Goal: Transaction & Acquisition: Purchase product/service

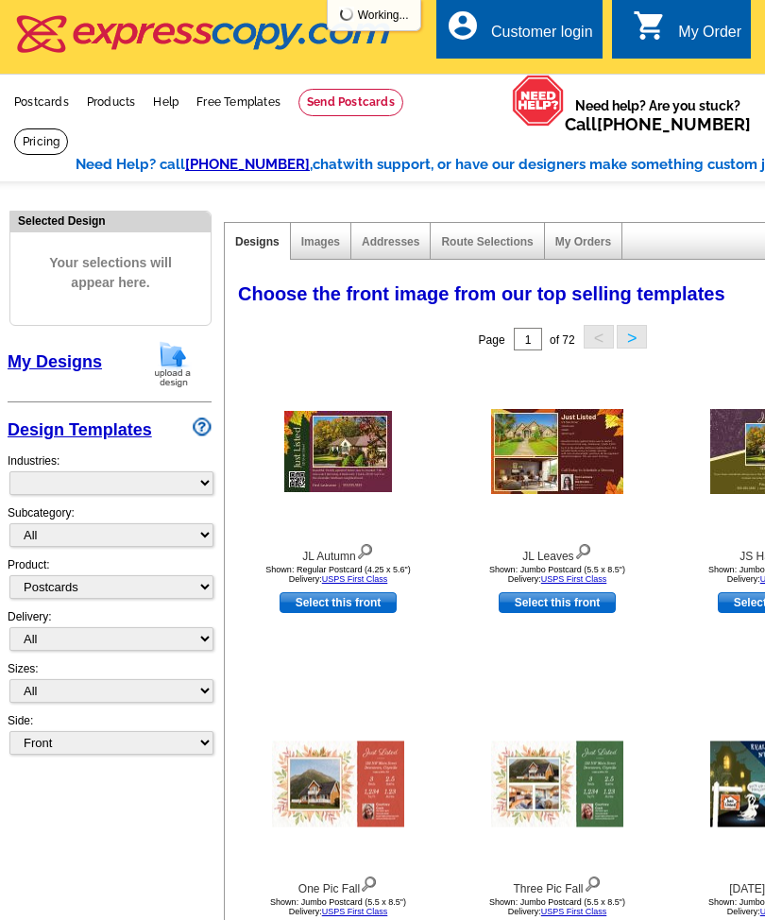
select select "1"
select select "785"
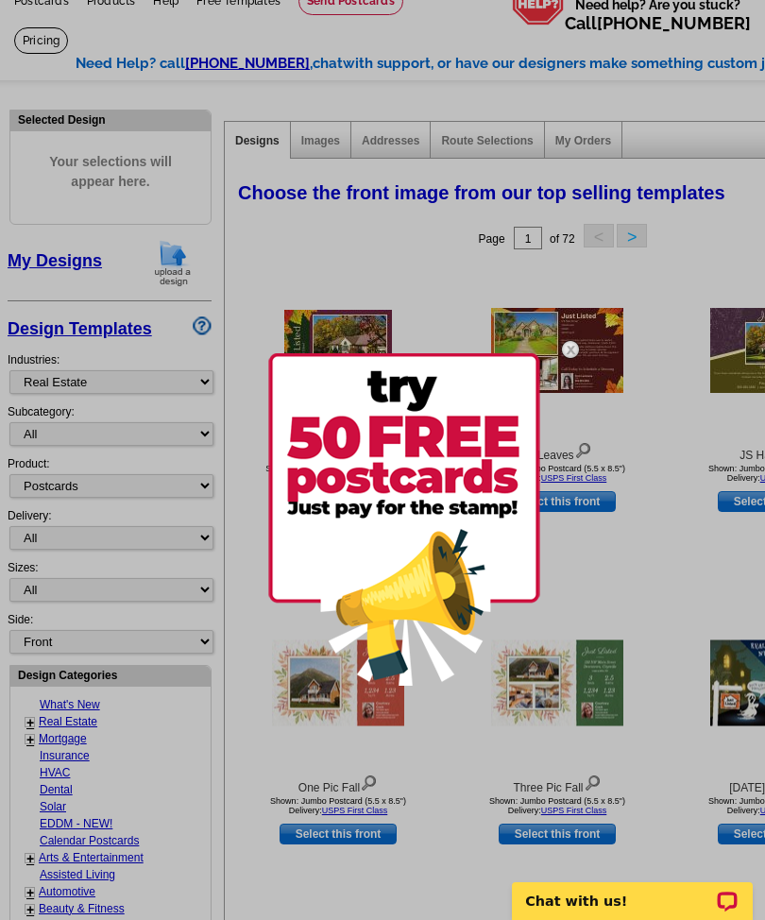
click at [414, 595] on img at bounding box center [404, 519] width 272 height 332
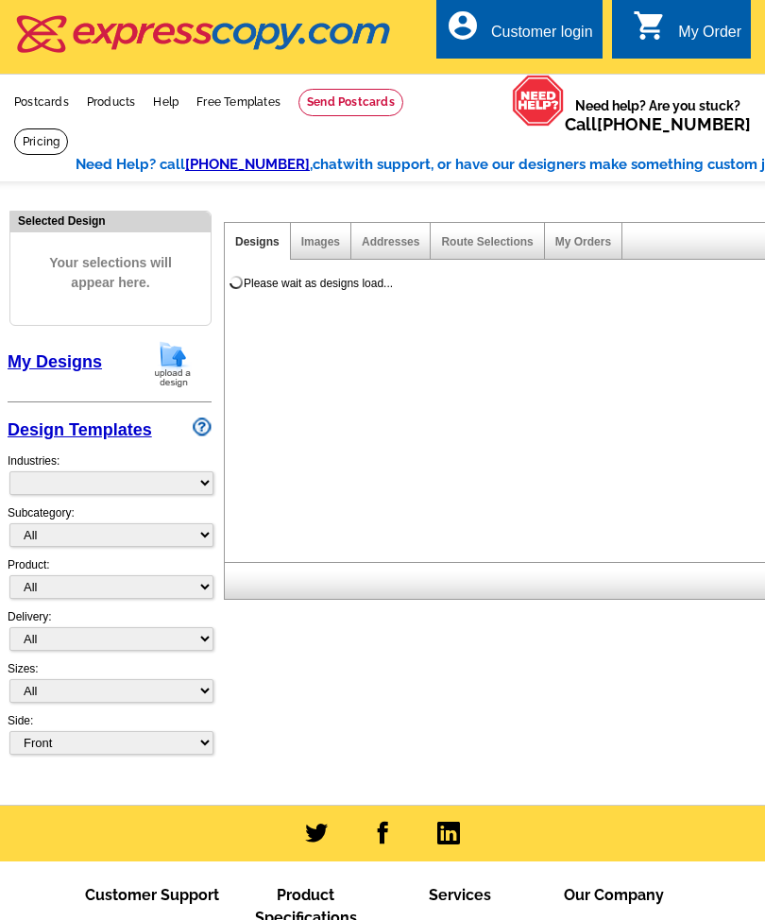
select select "785"
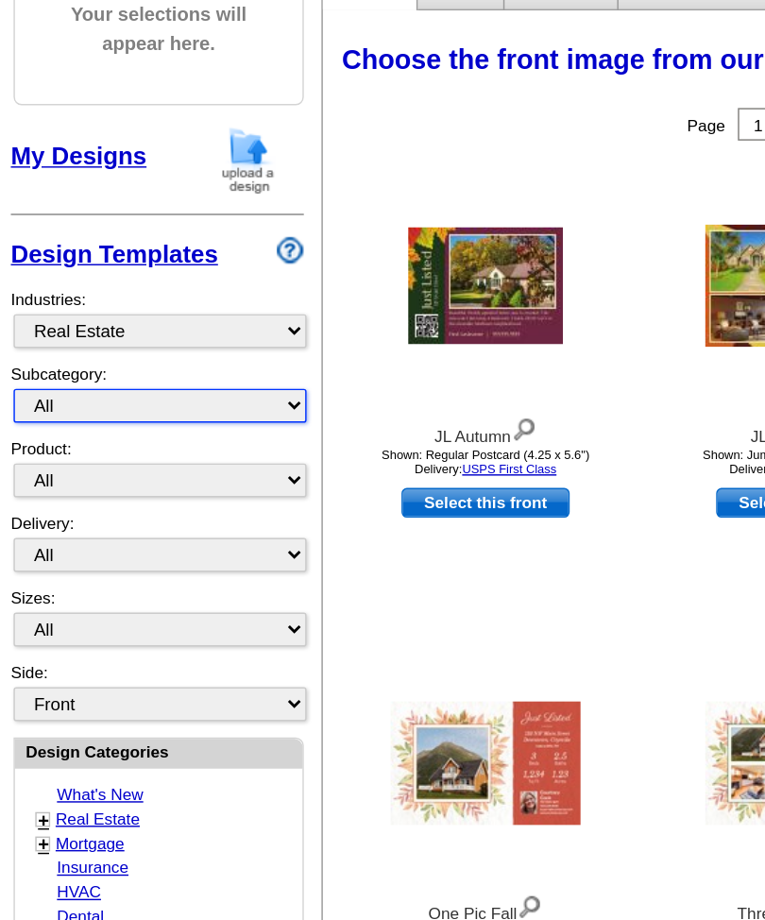
click at [208, 289] on select "All RE/MAX® Referrals Keller Williams® Berkshire Hathaway Home Services Century…" at bounding box center [111, 301] width 204 height 24
select select "789"
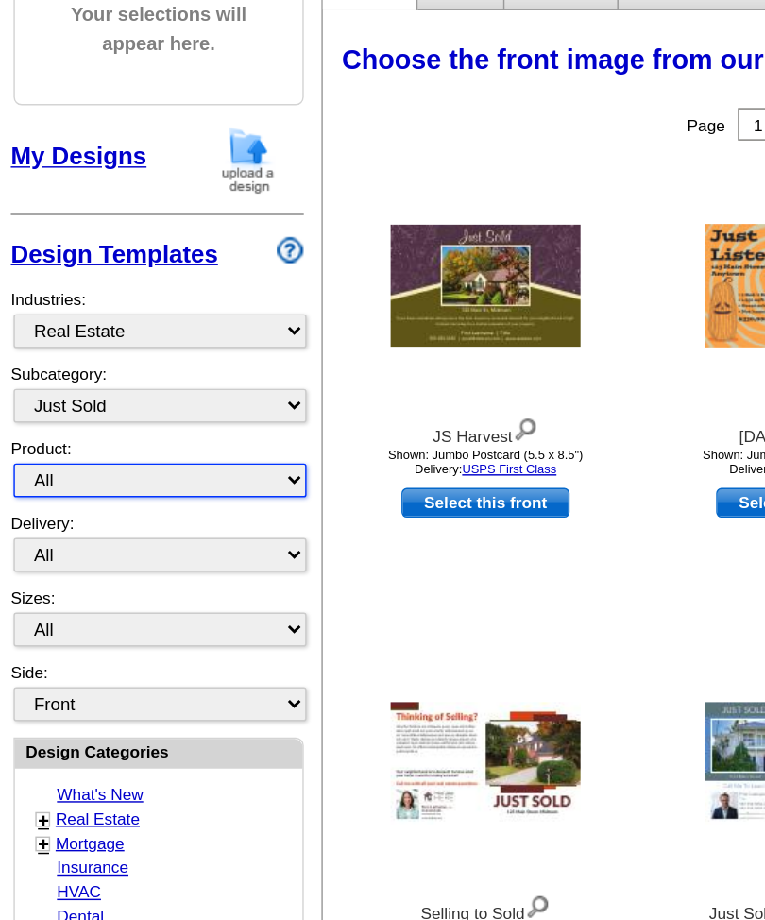
click at [203, 341] on select "All Postcards Letters and flyers Business Cards Door Hangers Greeting Cards" at bounding box center [111, 353] width 204 height 24
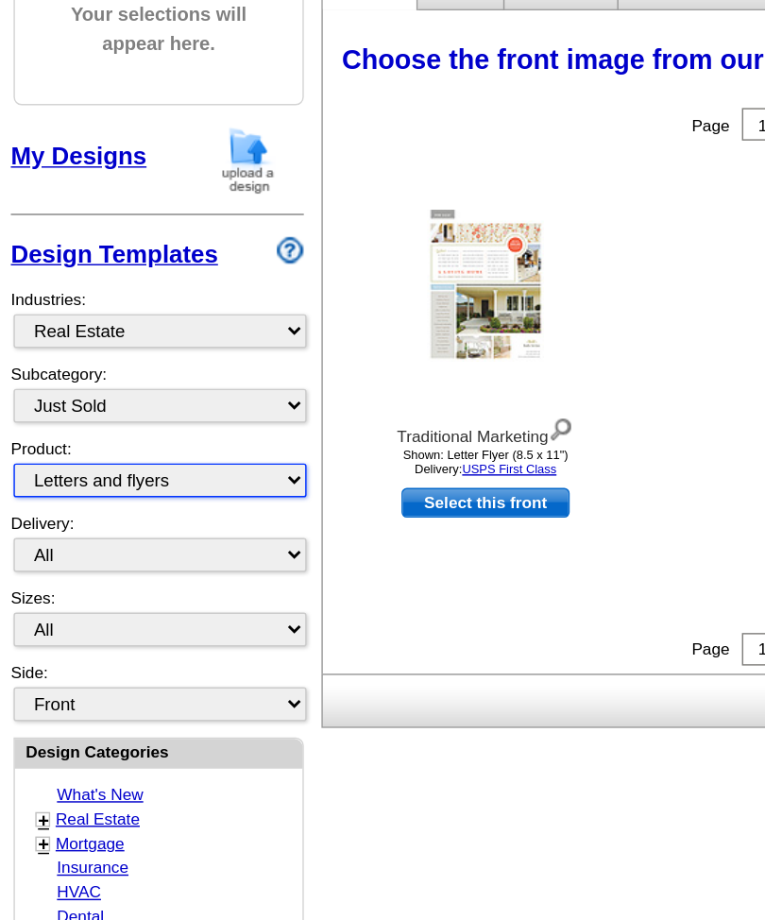
click at [200, 341] on select "All Postcards Letters and flyers Business Cards Door Hangers Greeting Cards" at bounding box center [111, 353] width 204 height 24
click at [206, 341] on select "All Postcards Letters and flyers Business Cards Door Hangers Greeting Cards" at bounding box center [111, 353] width 204 height 24
select select "1"
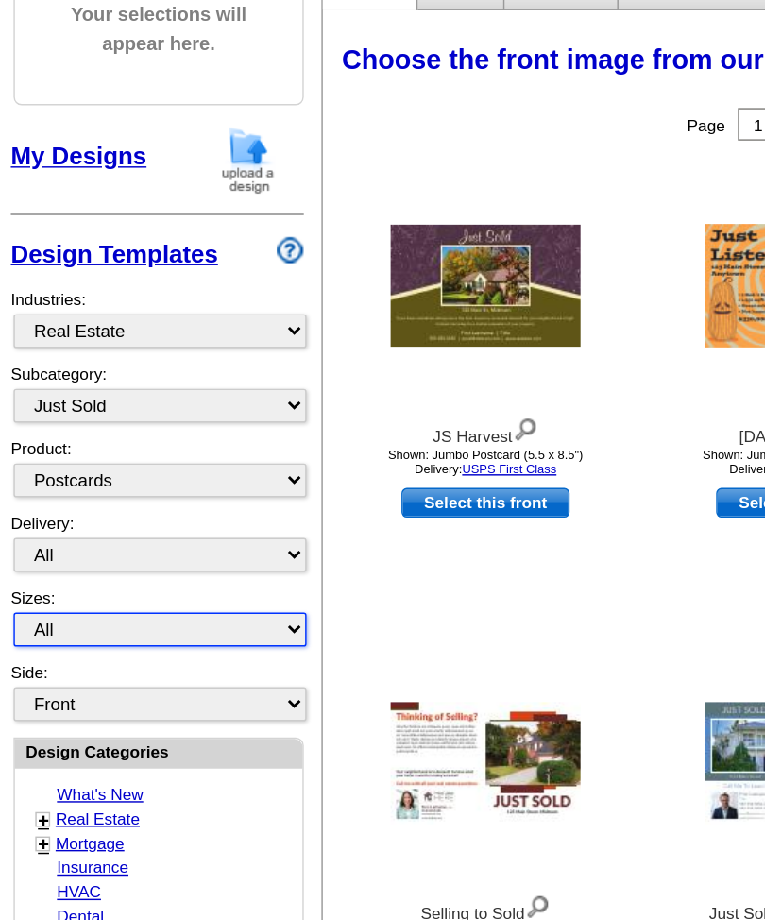
click at [207, 445] on select "All Jumbo Postcard (5.5" x 8.5") Regular Postcard (4.25" x 5.6") Panoramic Post…" at bounding box center [111, 457] width 204 height 24
select select "2"
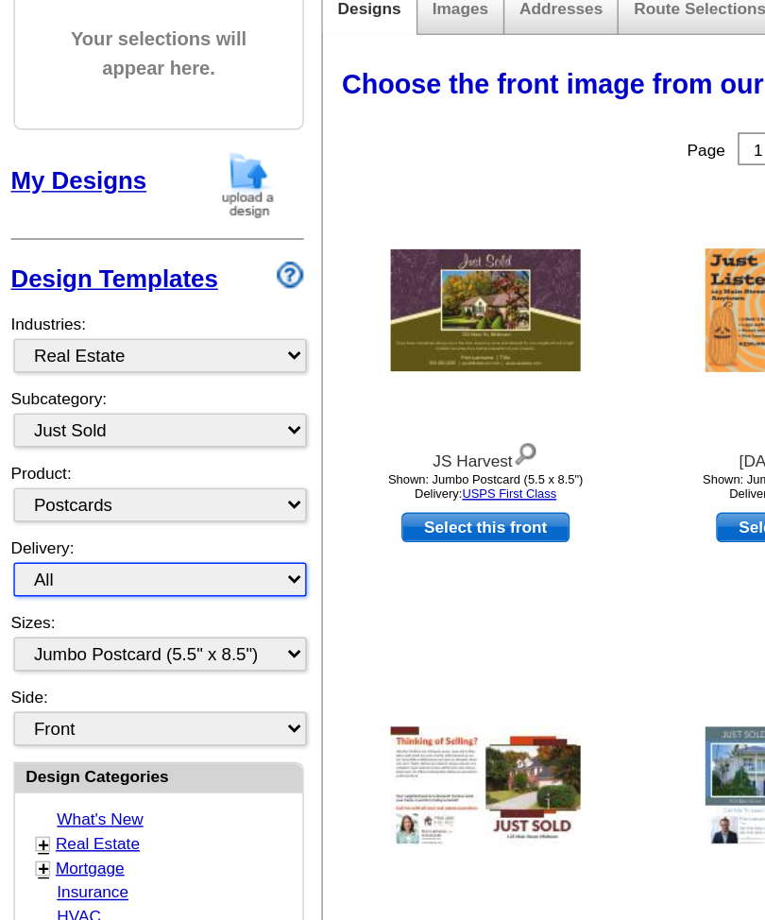
click at [209, 431] on select "All First Class Mail Shipped to Me EDDM Save 66% on Postage" at bounding box center [111, 443] width 204 height 24
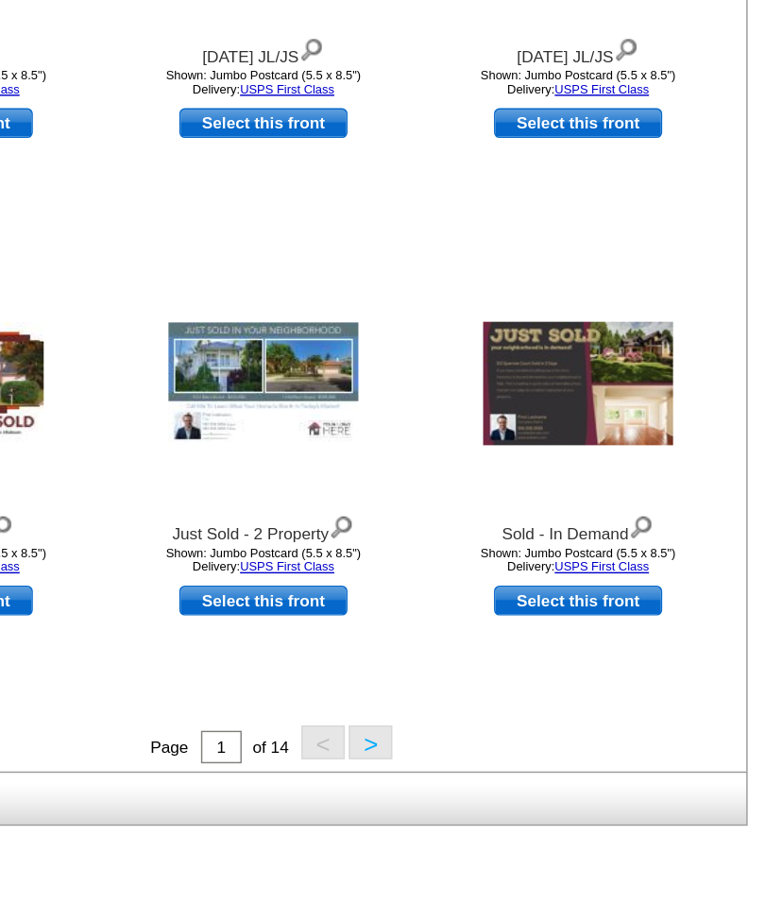
scroll to position [0, 142]
click at [475, 741] on button ">" at bounding box center [490, 753] width 30 height 24
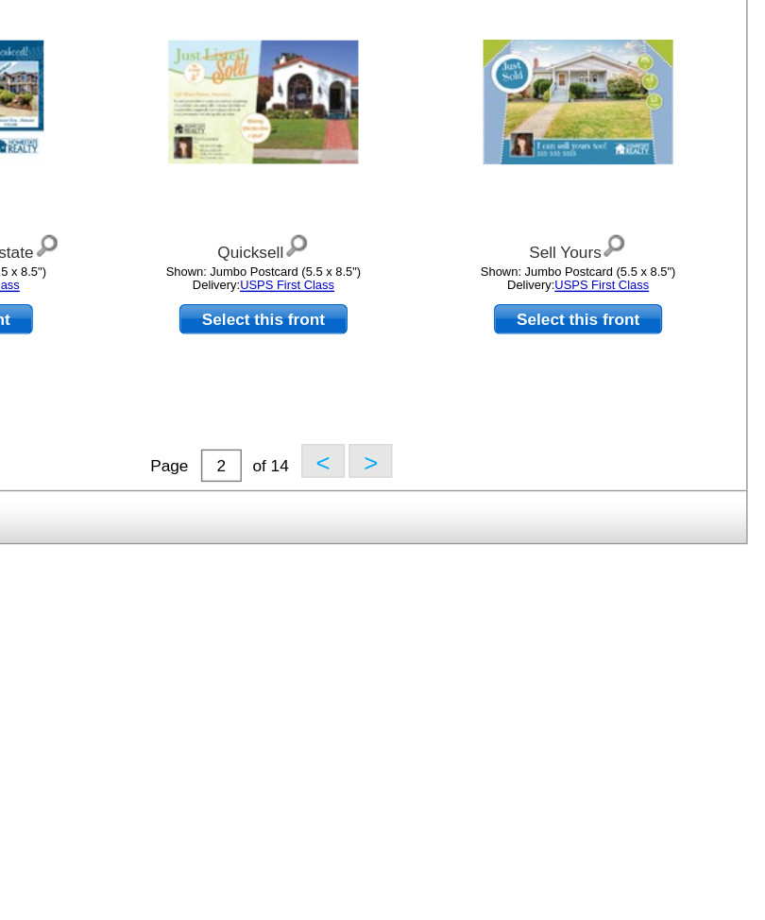
scroll to position [477, 0]
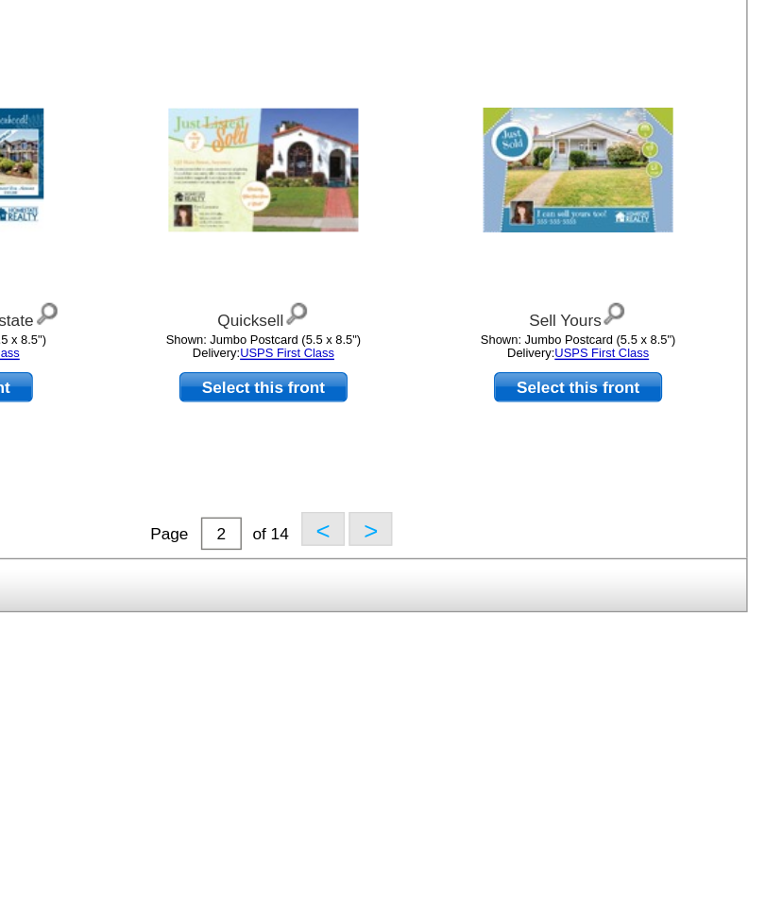
click at [475, 545] on button ">" at bounding box center [490, 557] width 30 height 24
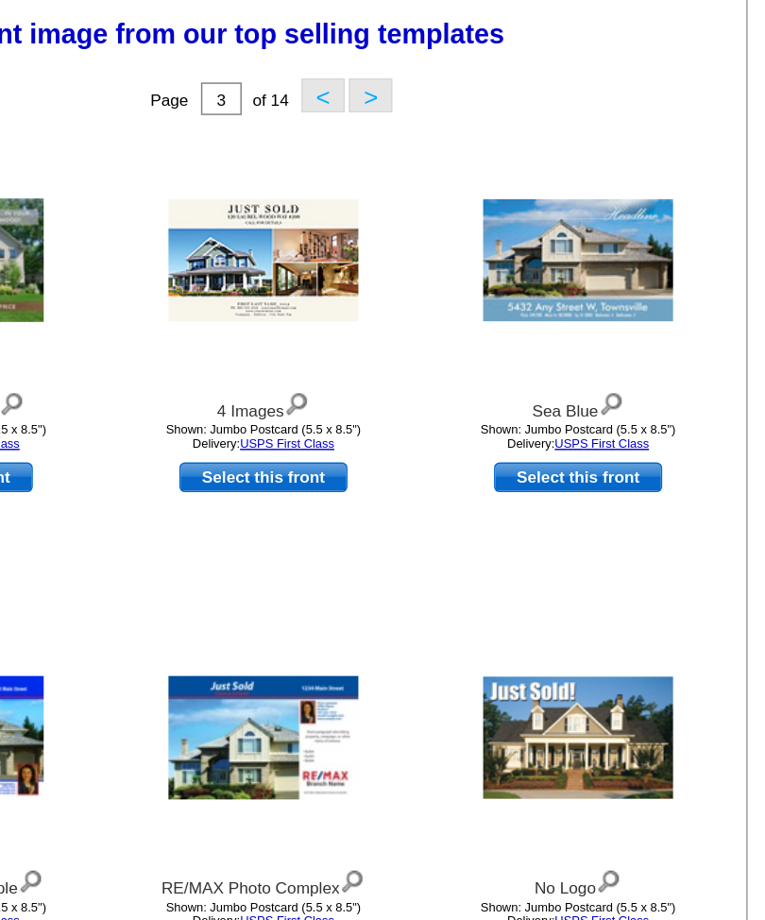
scroll to position [0, 142]
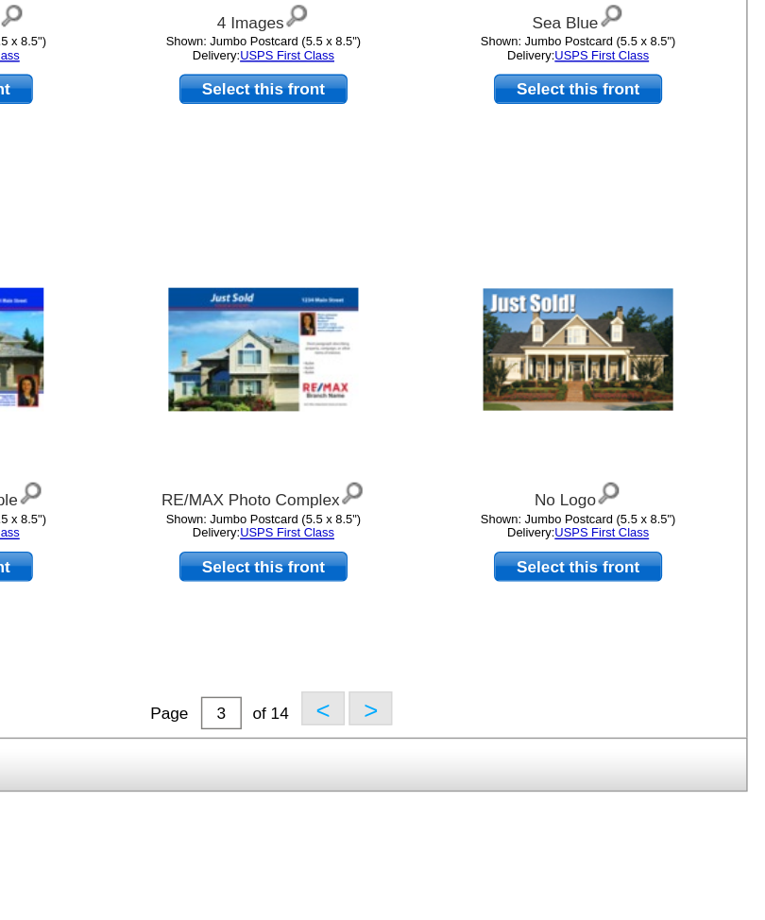
click at [475, 718] on button ">" at bounding box center [490, 730] width 30 height 24
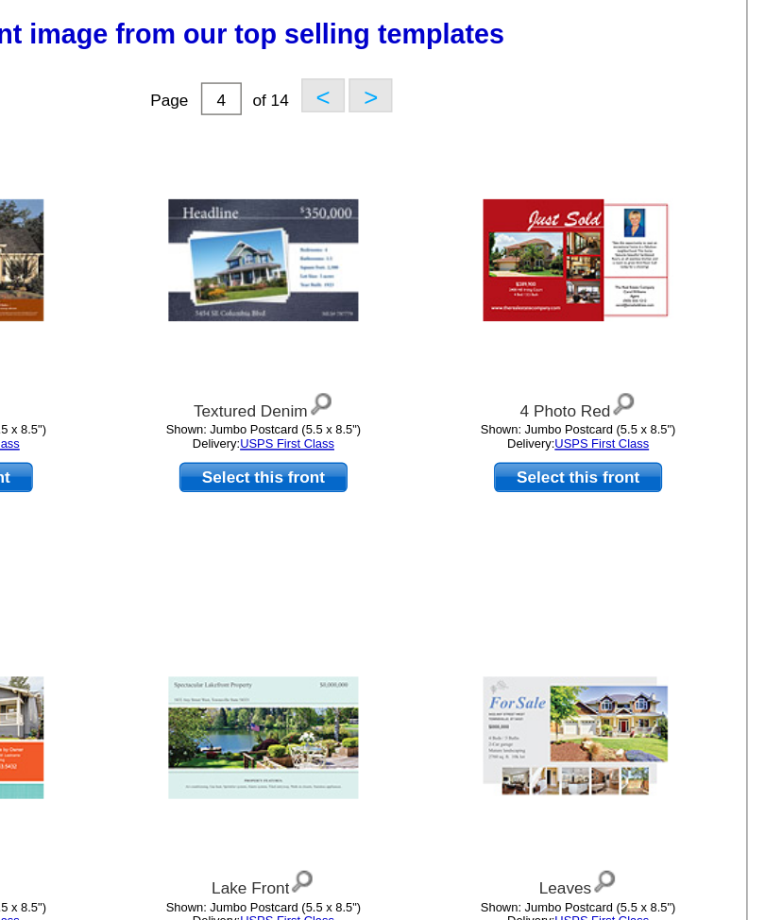
click at [475, 60] on button ">" at bounding box center [490, 67] width 30 height 24
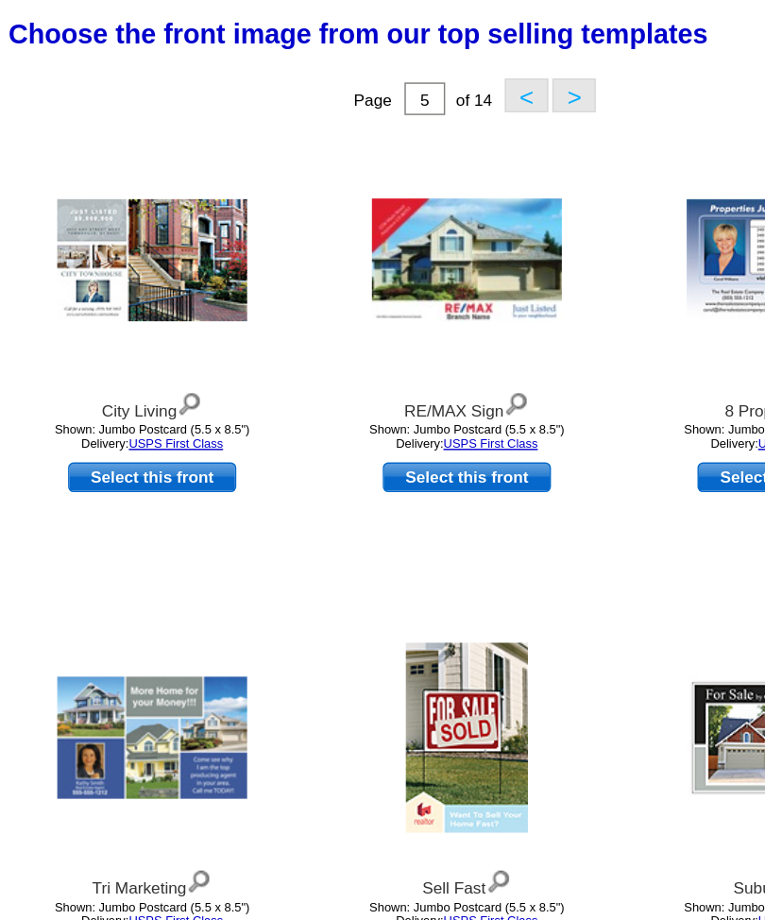
scroll to position [0, 0]
click at [617, 66] on button ">" at bounding box center [632, 67] width 30 height 24
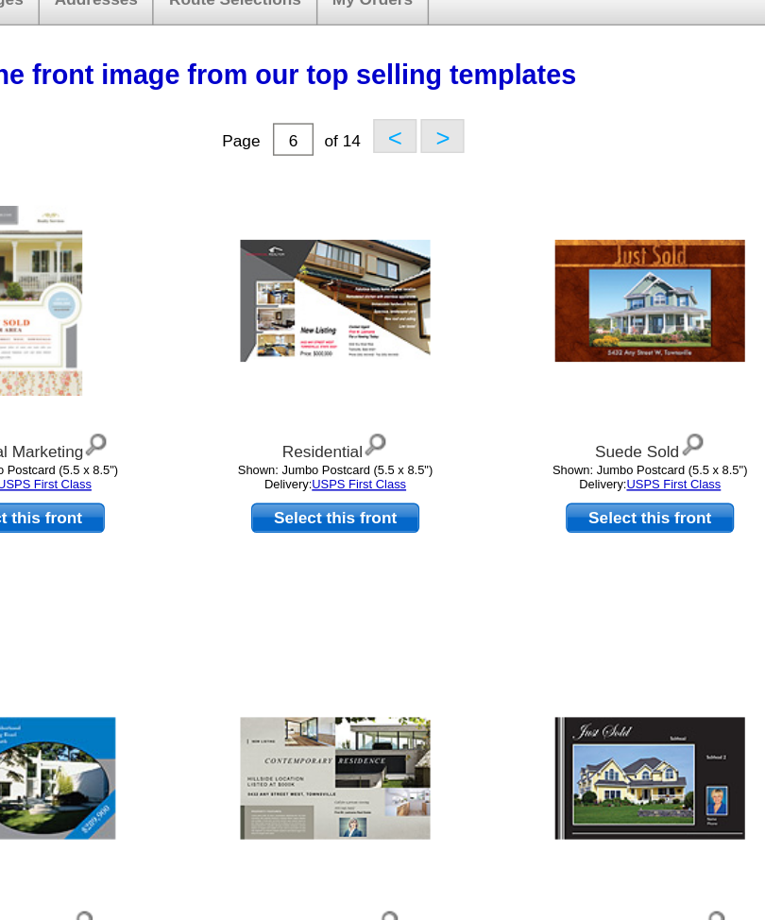
scroll to position [242, 0]
click at [525, 89] on button ">" at bounding box center [540, 95] width 30 height 24
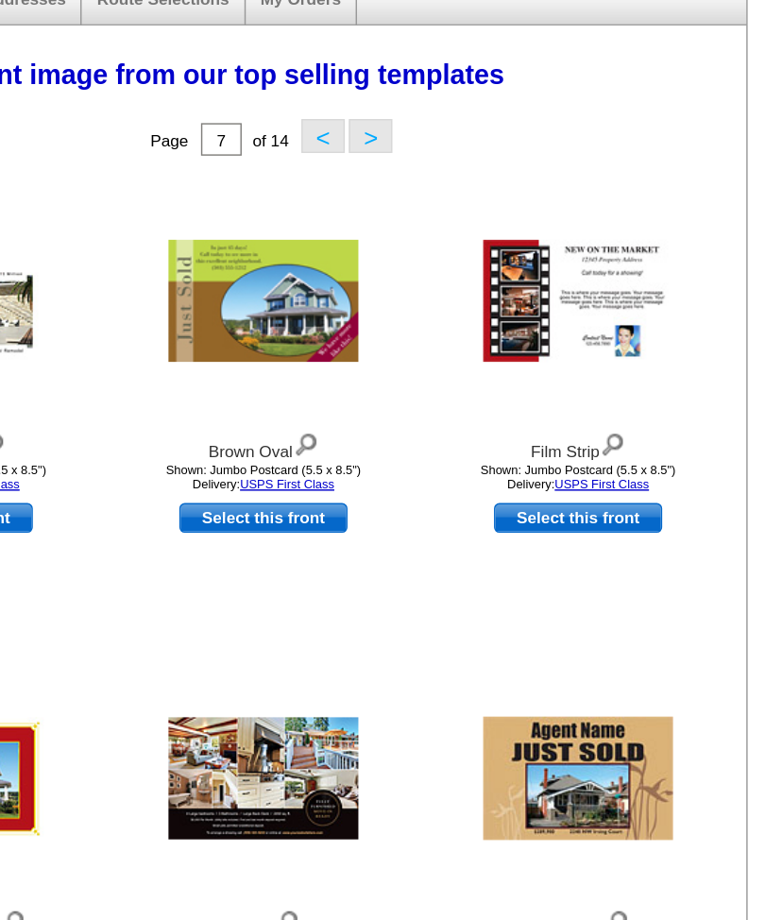
scroll to position [0, 142]
click at [475, 92] on button ">" at bounding box center [490, 95] width 30 height 24
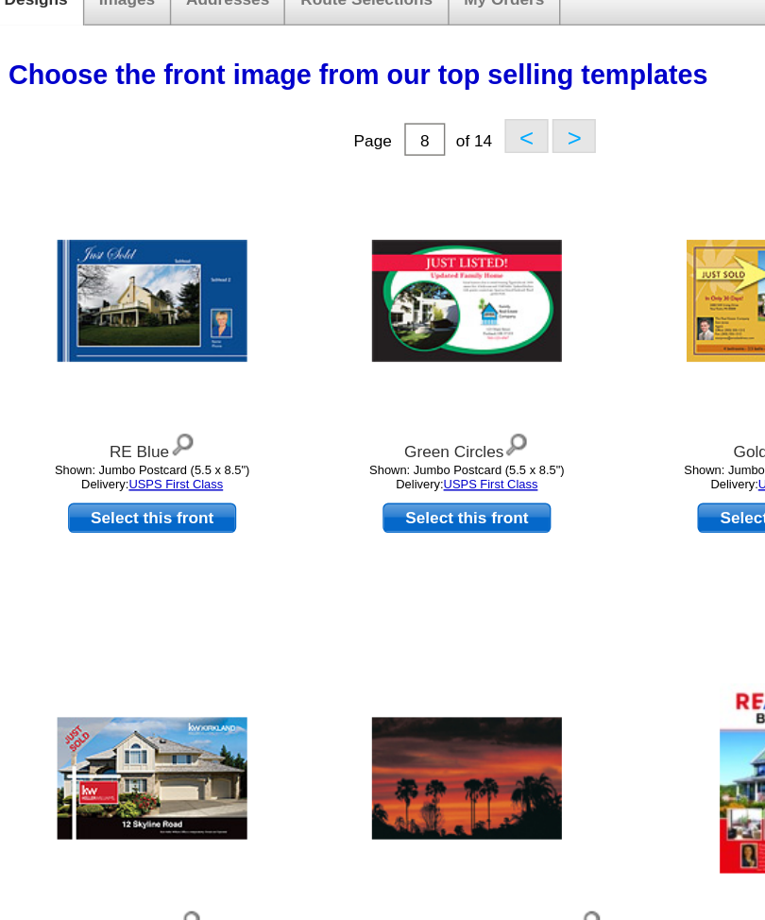
scroll to position [0, 0]
click at [617, 96] on button ">" at bounding box center [632, 95] width 30 height 24
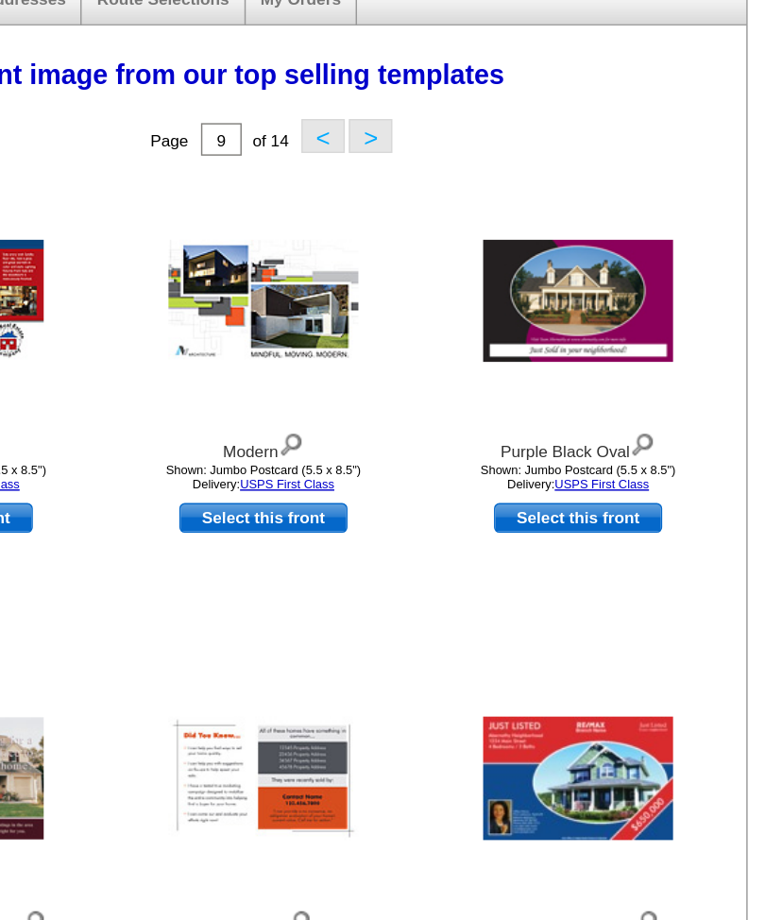
scroll to position [0, 142]
click at [475, 97] on button ">" at bounding box center [490, 95] width 30 height 24
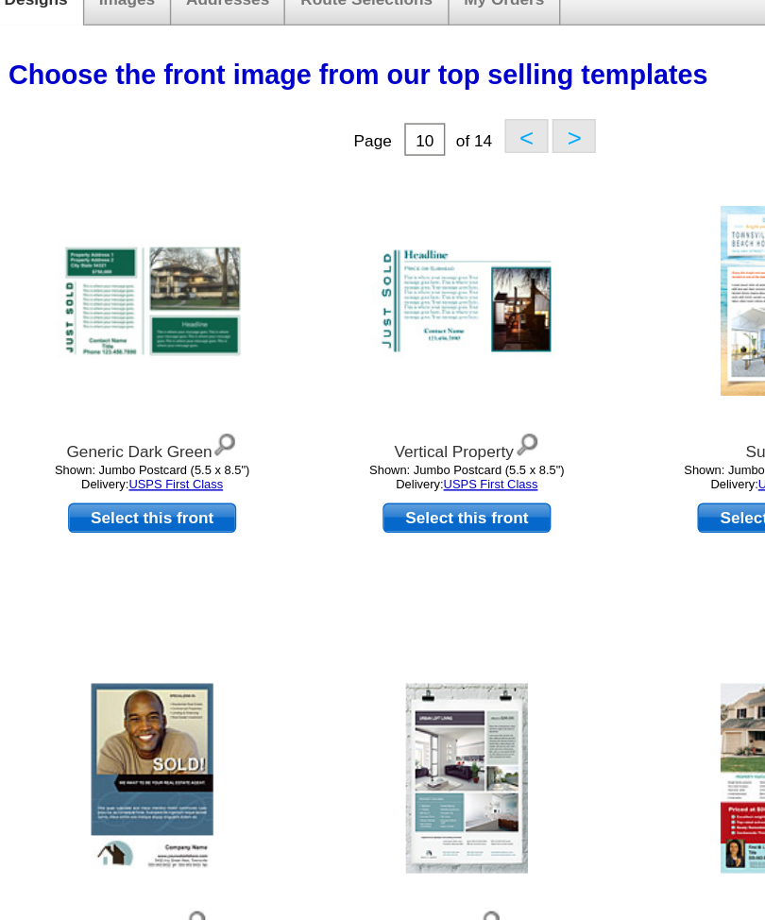
scroll to position [0, 0]
click at [617, 93] on button ">" at bounding box center [632, 95] width 30 height 24
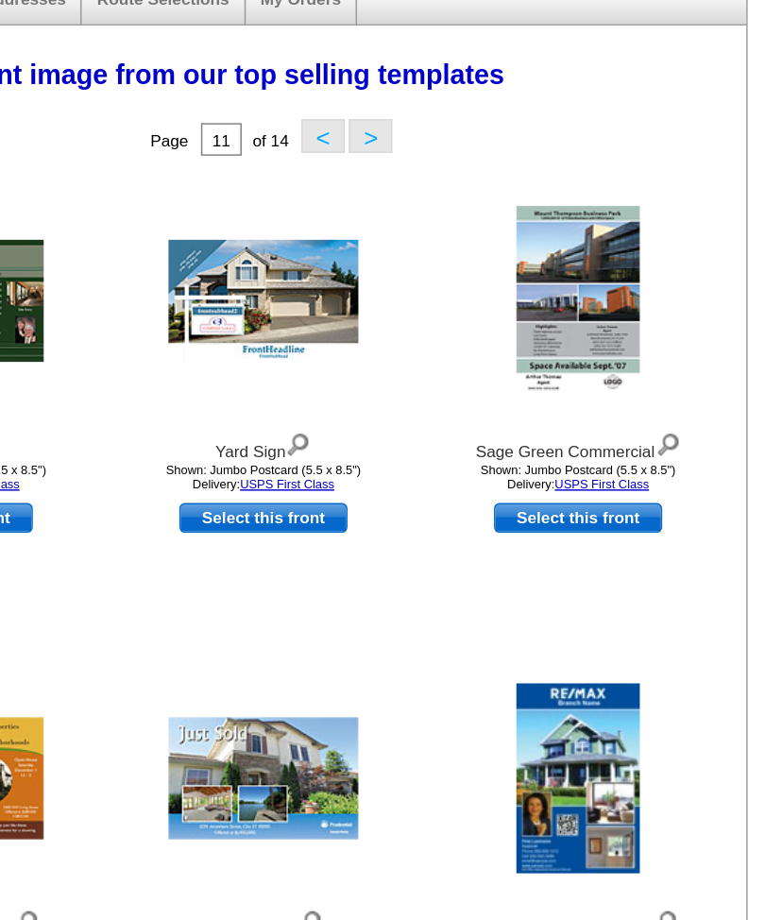
scroll to position [0, 142]
click at [475, 92] on button ">" at bounding box center [490, 95] width 30 height 24
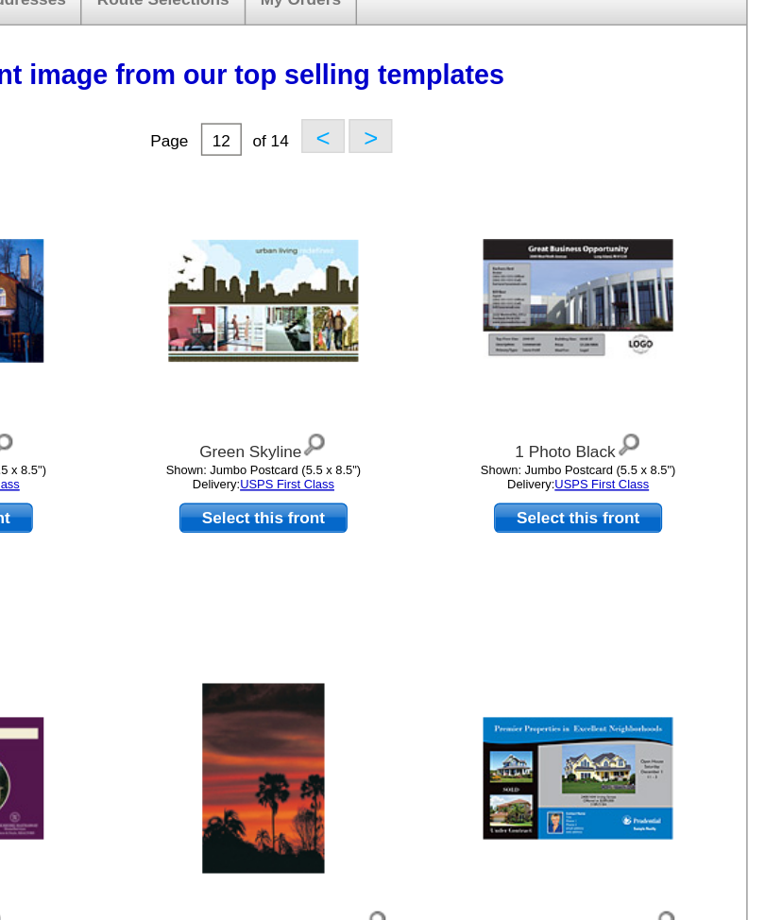
click at [525, 436] on div "1 Photo Black Shown: Jumbo Postcard (5.5 x 8.5") Delivery: USPS First Class Sel…" at bounding box center [634, 281] width 219 height 332
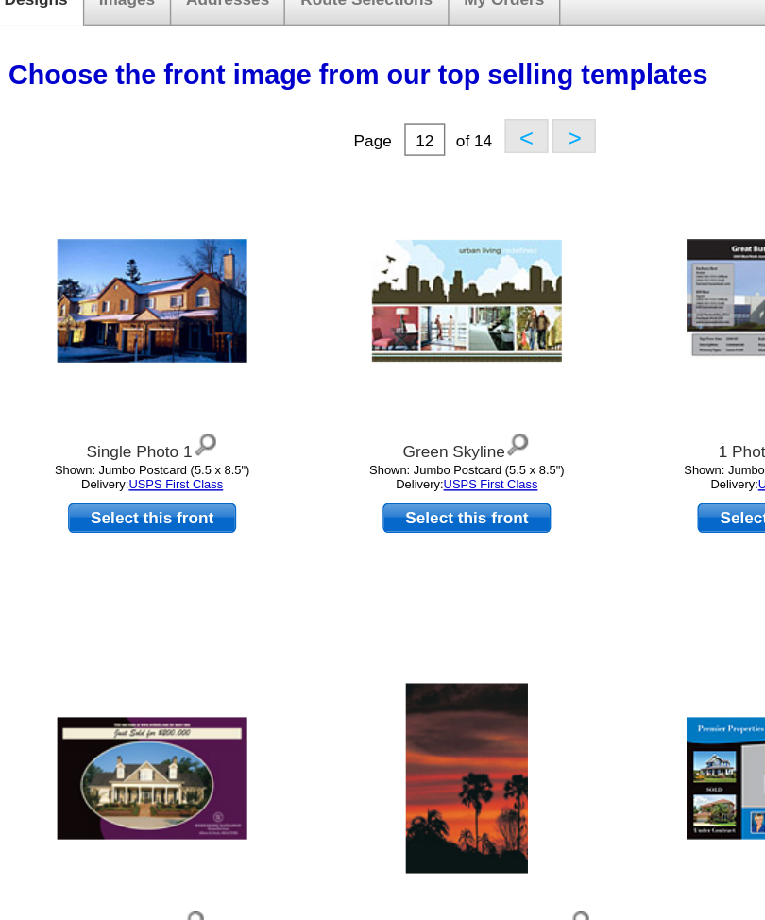
scroll to position [0, 0]
click at [617, 89] on button ">" at bounding box center [632, 95] width 30 height 24
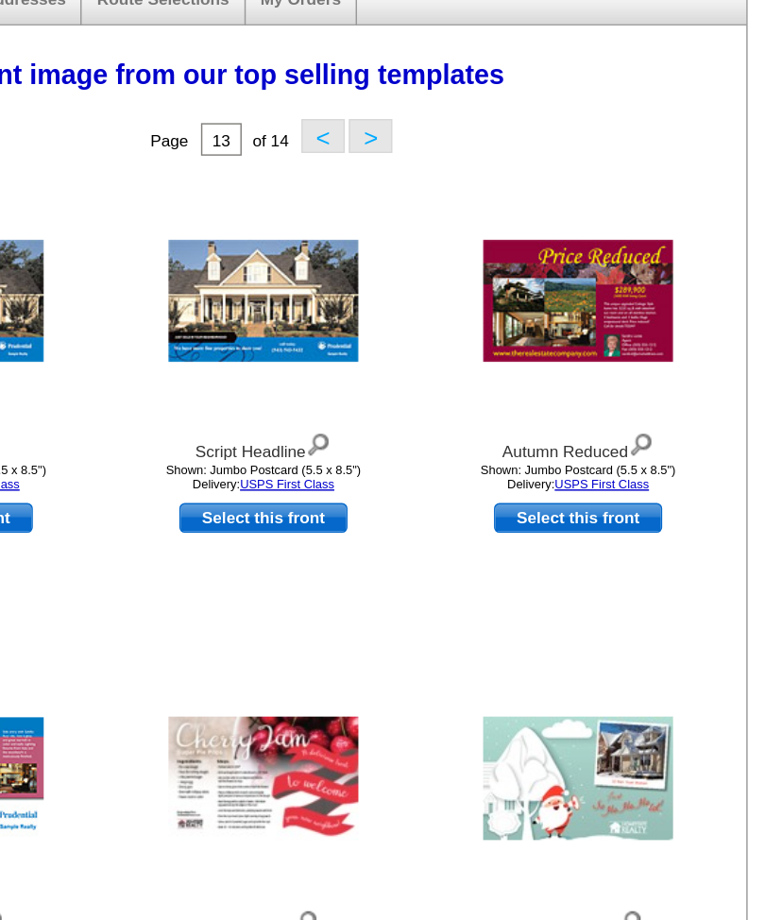
scroll to position [0, 142]
click at [475, 101] on button ">" at bounding box center [490, 95] width 30 height 24
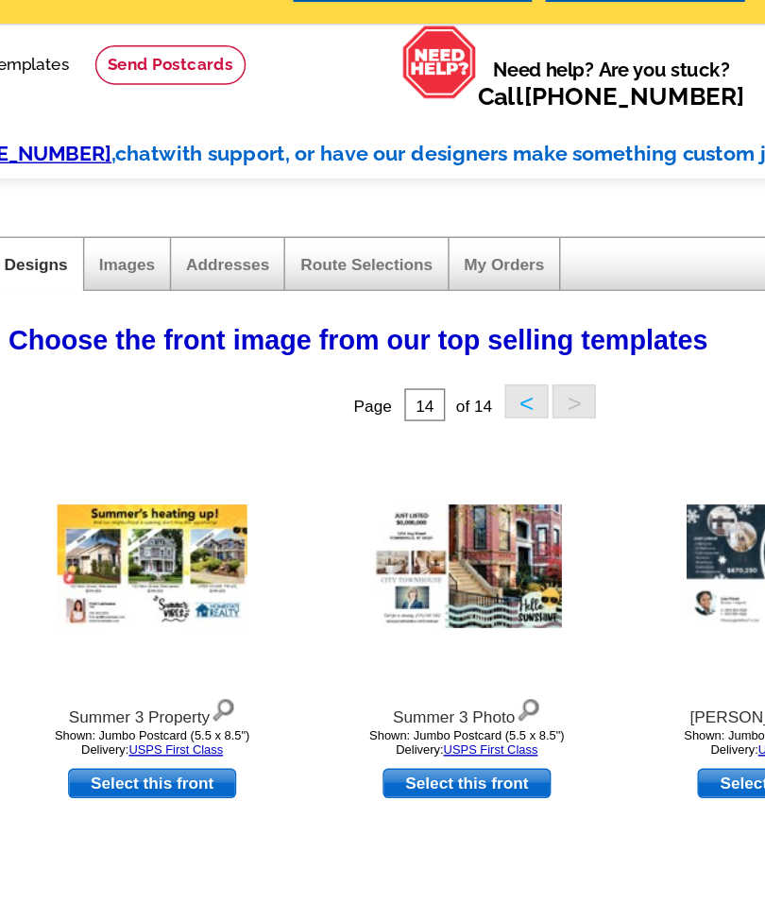
scroll to position [0, 0]
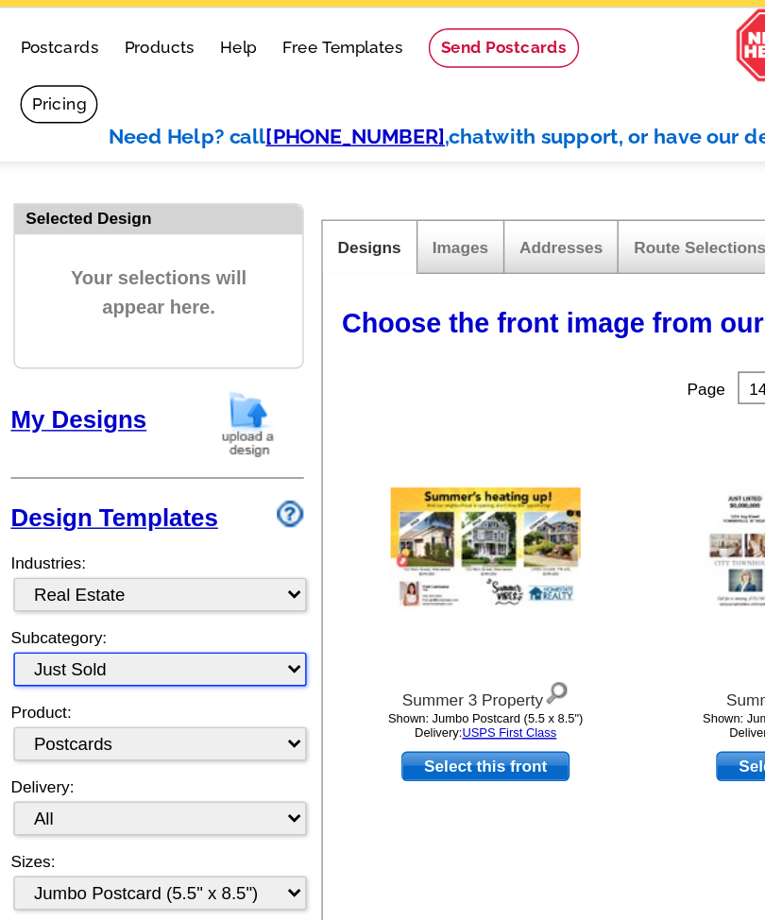
click at [202, 523] on select "All RE/MAX® Referrals Keller Williams® Berkshire Hathaway Home Services Century…" at bounding box center [111, 535] width 204 height 24
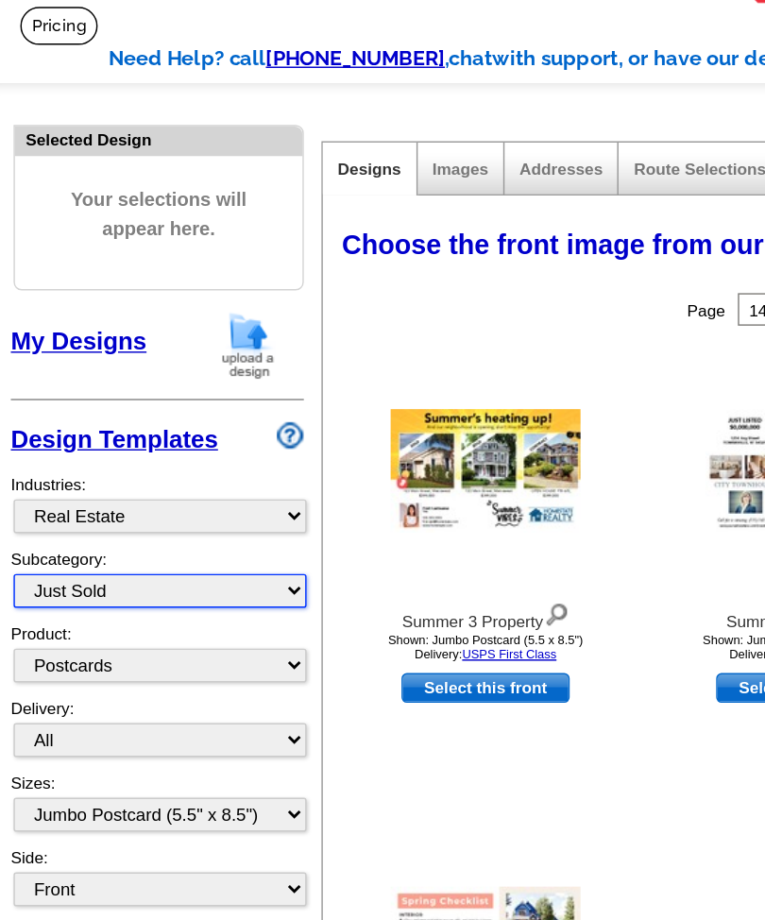
scroll to position [122, 0]
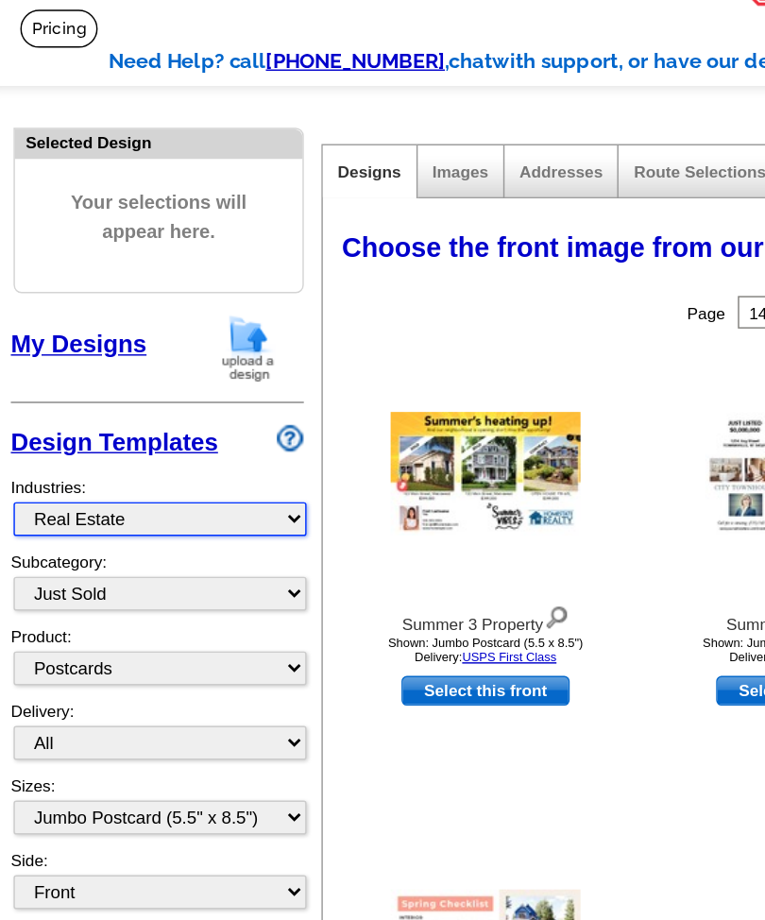
click at [207, 361] on select "What's New Real Estate Mortgage Insurance HVAC Dental Solar EDDM - NEW! Calenda…" at bounding box center [111, 361] width 204 height 24
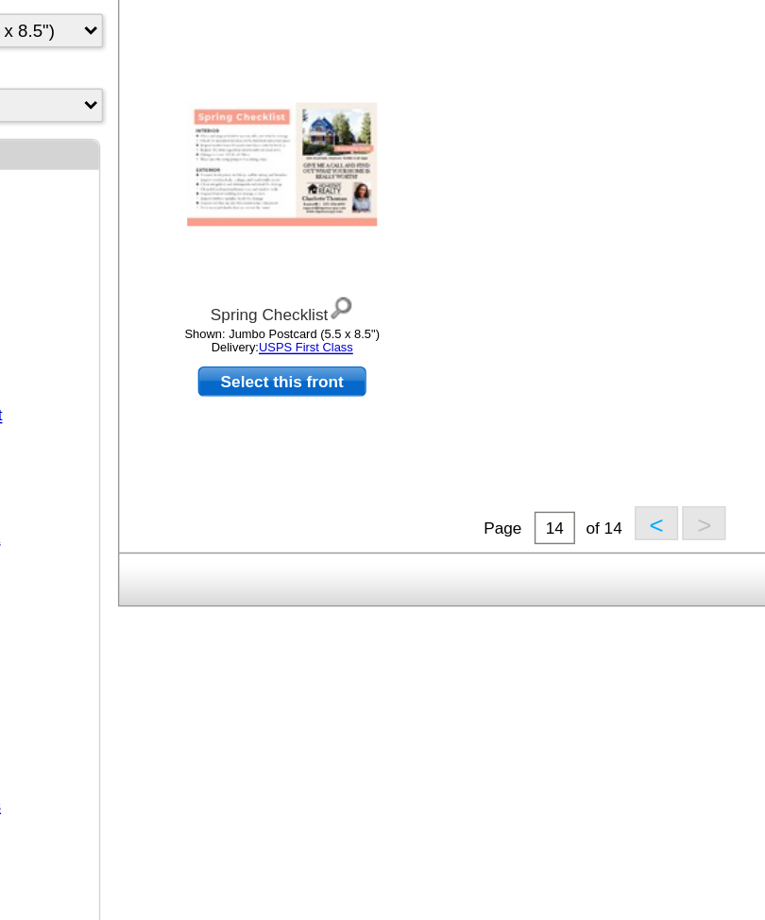
scroll to position [432, 0]
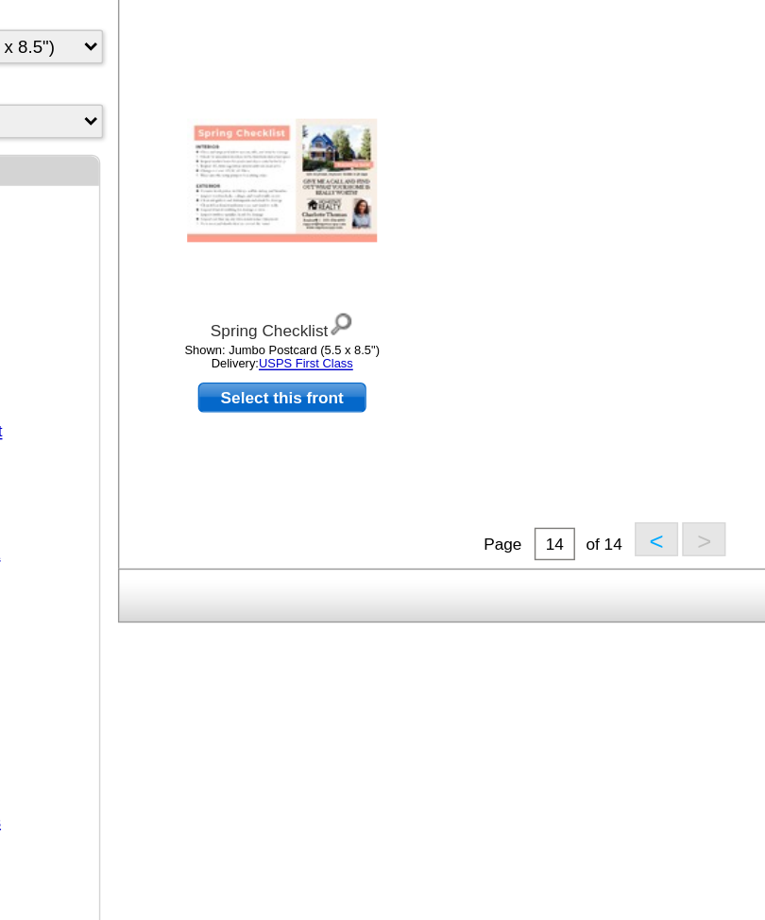
click at [458, 589] on button "<" at bounding box center [457, 601] width 30 height 24
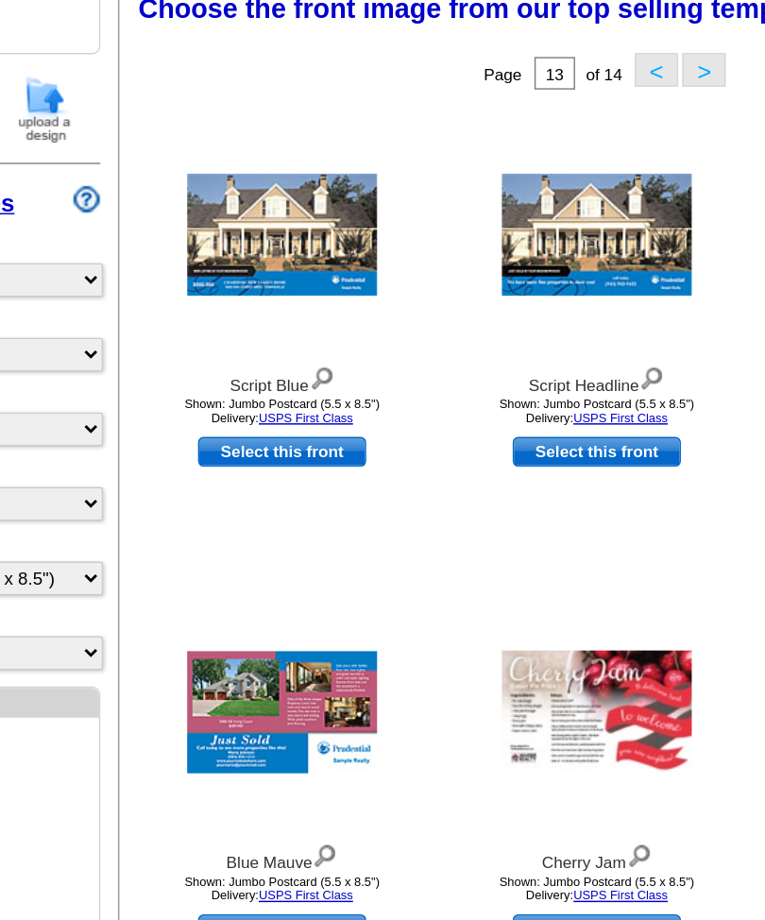
scroll to position [270, 0]
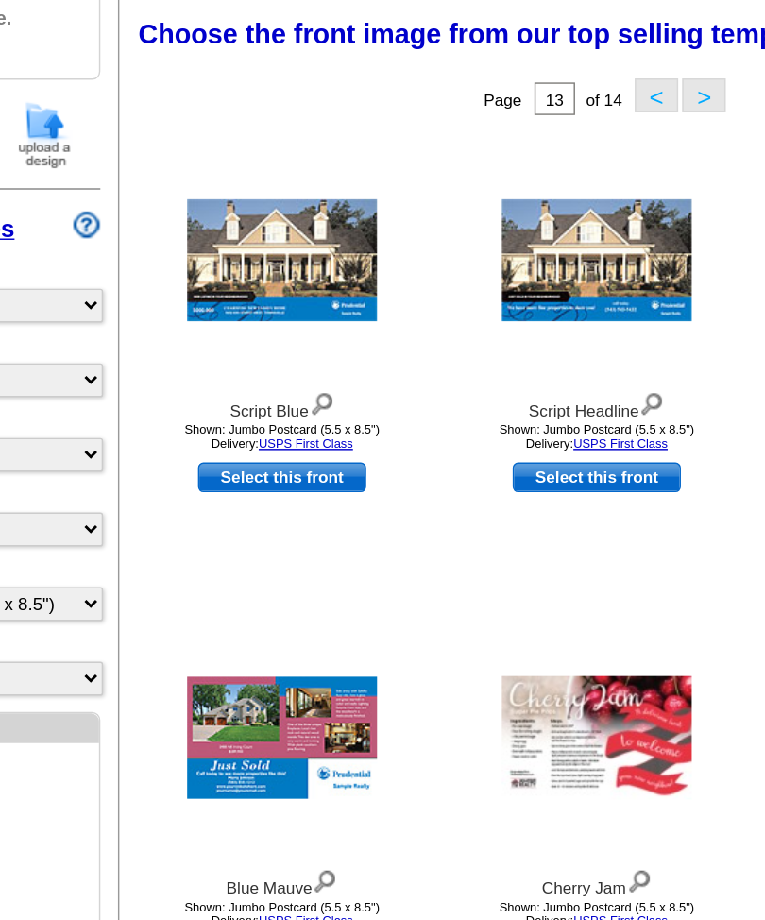
click at [453, 70] on button "<" at bounding box center [457, 67] width 30 height 24
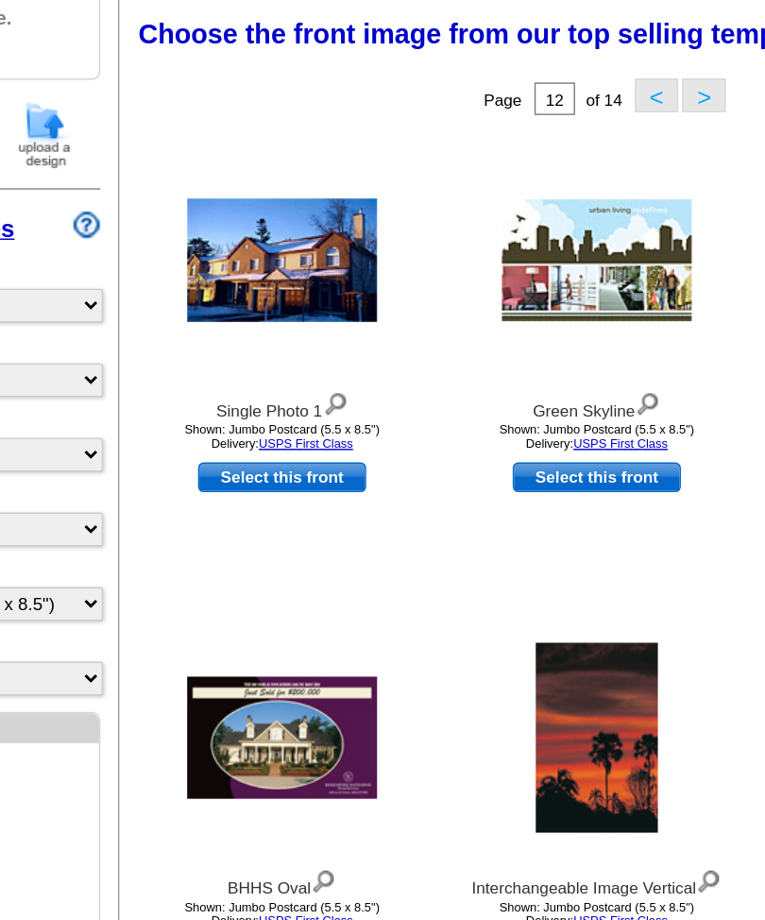
click at [458, 67] on button "<" at bounding box center [457, 67] width 30 height 24
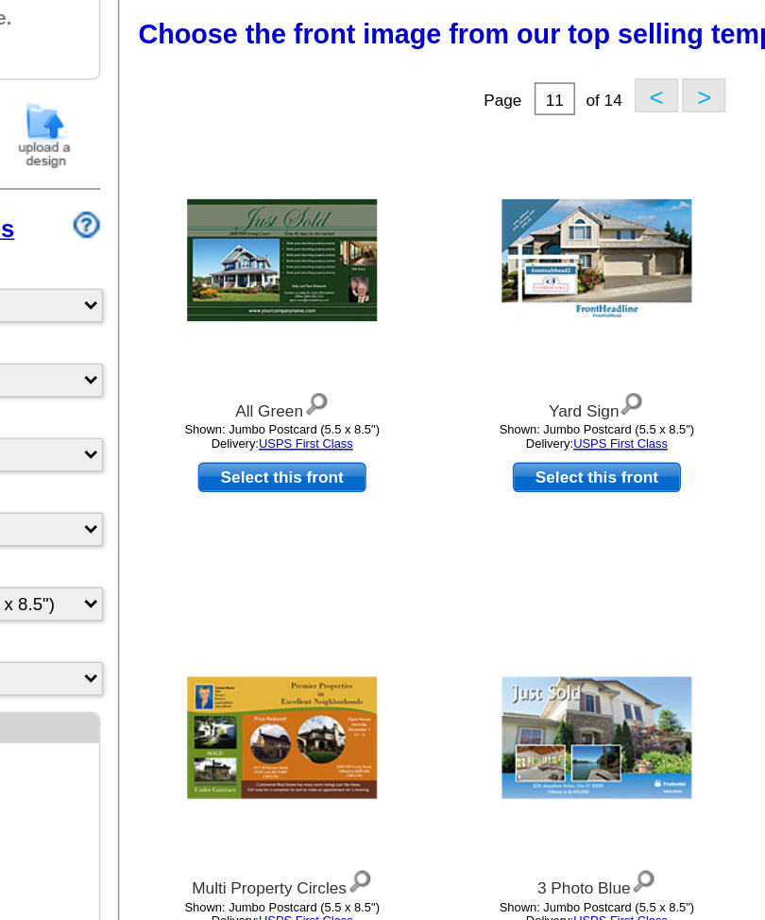
click at [457, 62] on button "<" at bounding box center [457, 67] width 30 height 24
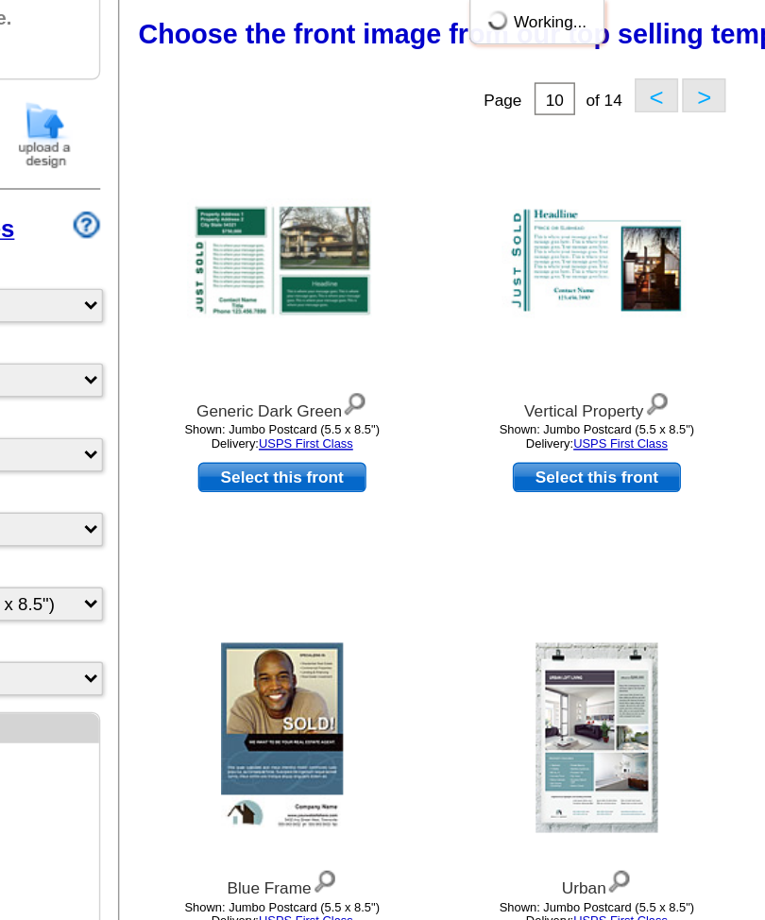
click at [462, 76] on button "<" at bounding box center [457, 67] width 30 height 24
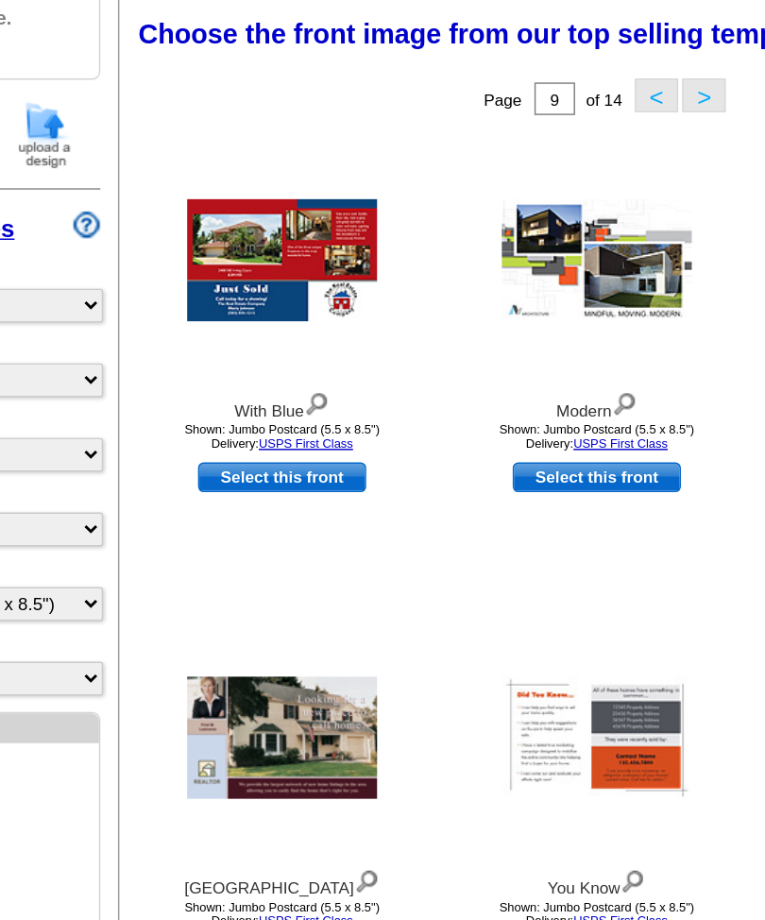
click at [462, 71] on button "<" at bounding box center [457, 67] width 30 height 24
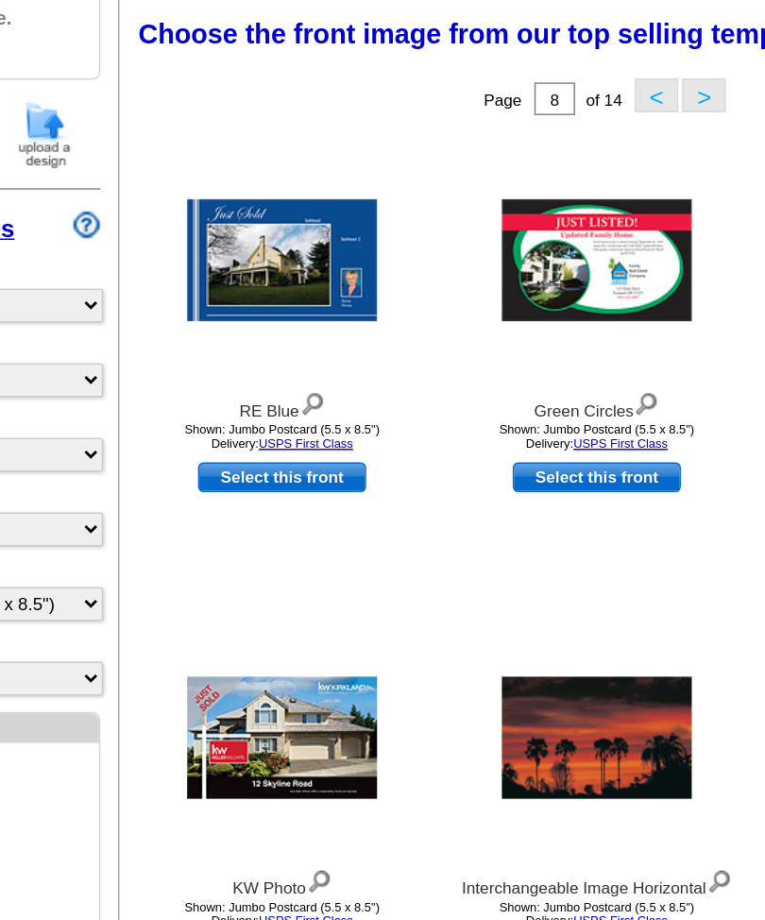
click at [459, 66] on button "<" at bounding box center [457, 67] width 30 height 24
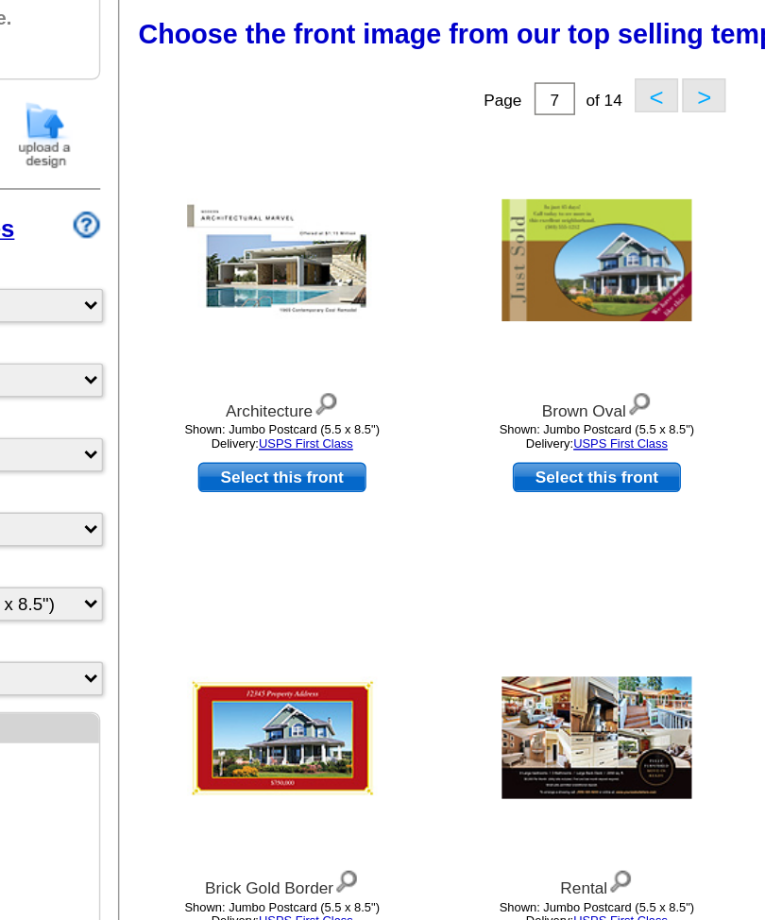
click at [460, 72] on button "<" at bounding box center [457, 67] width 30 height 24
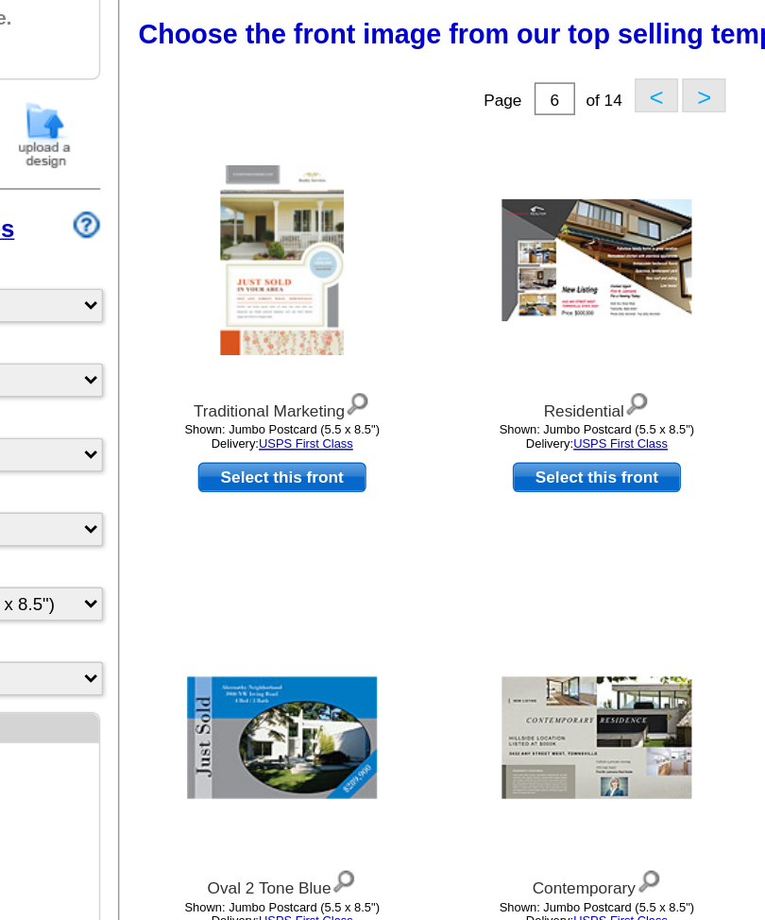
click at [465, 67] on button "<" at bounding box center [457, 67] width 30 height 24
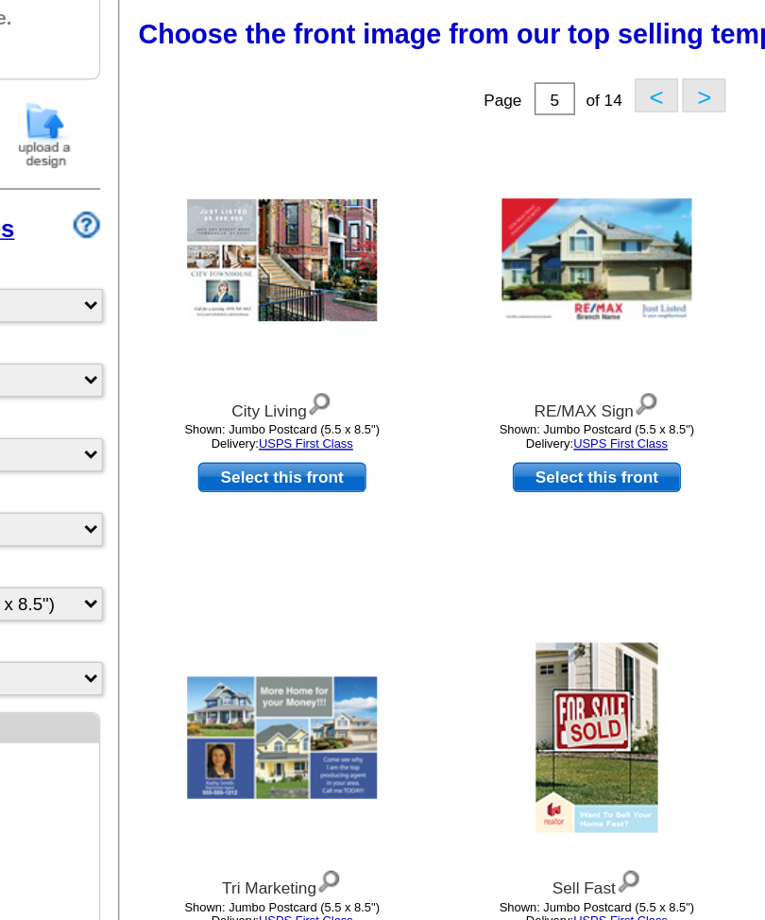
click at [459, 72] on button "<" at bounding box center [457, 67] width 30 height 24
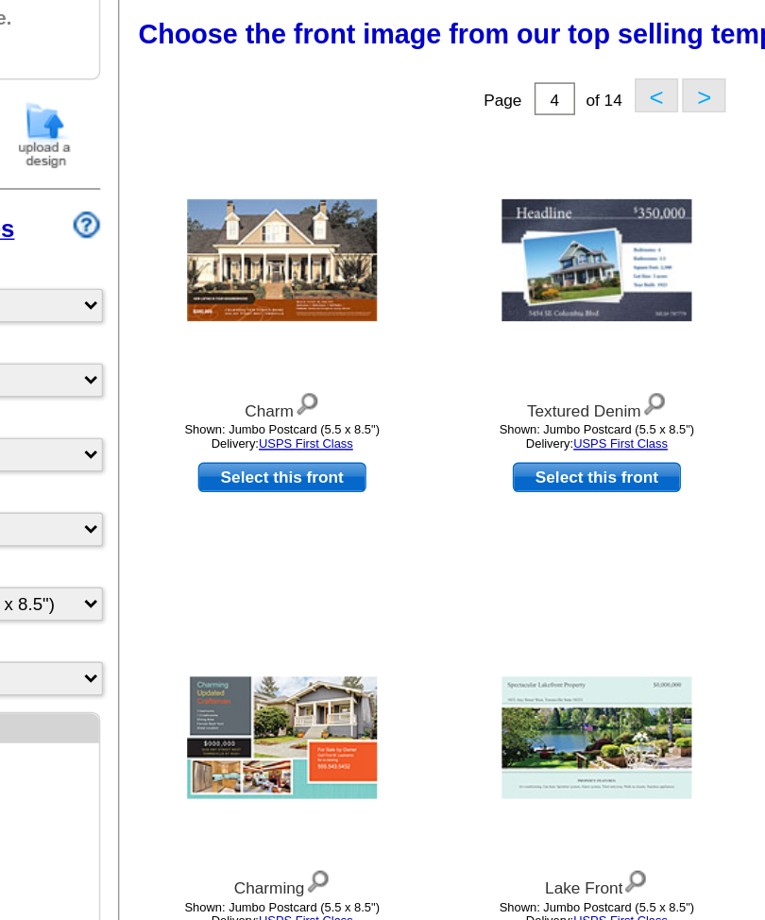
click at [452, 78] on button "<" at bounding box center [457, 67] width 30 height 24
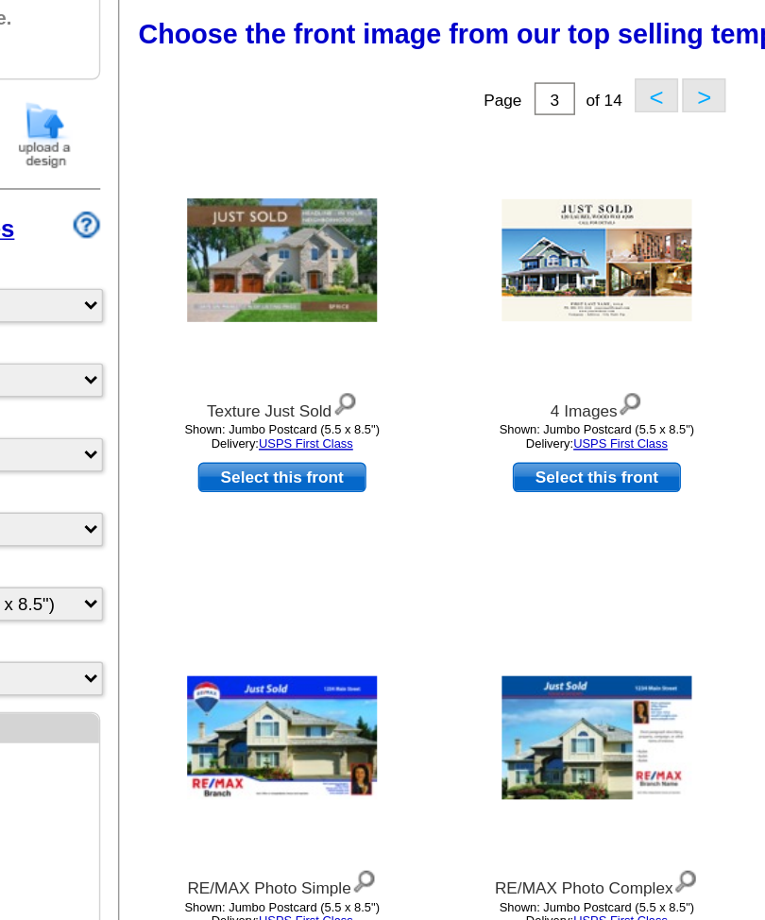
click at [453, 72] on button "<" at bounding box center [457, 67] width 30 height 24
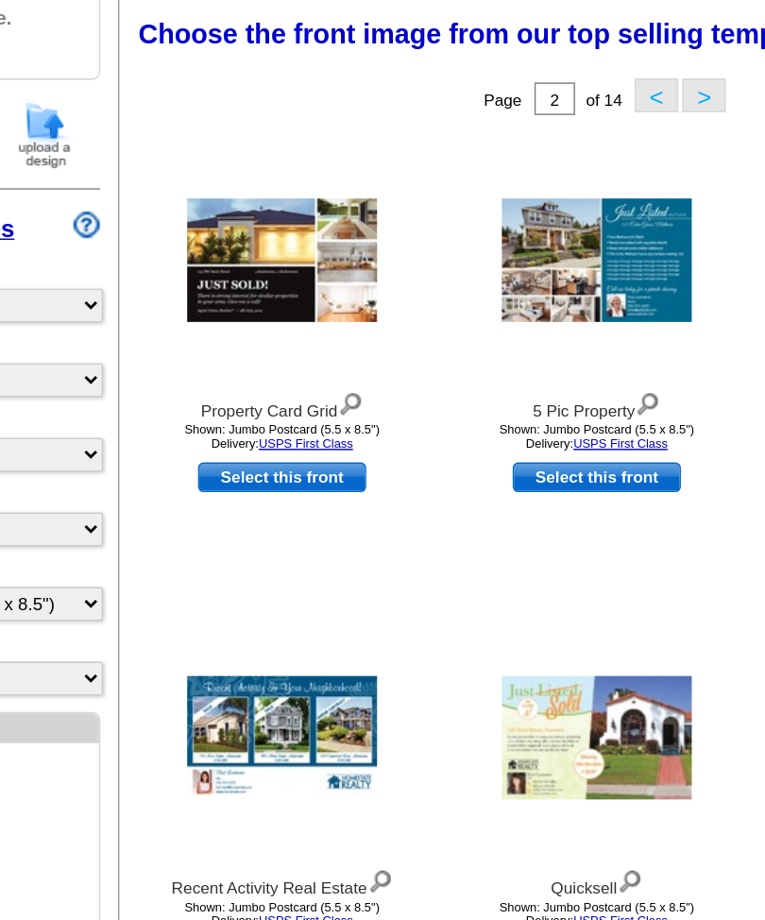
click at [462, 69] on button "<" at bounding box center [457, 67] width 30 height 24
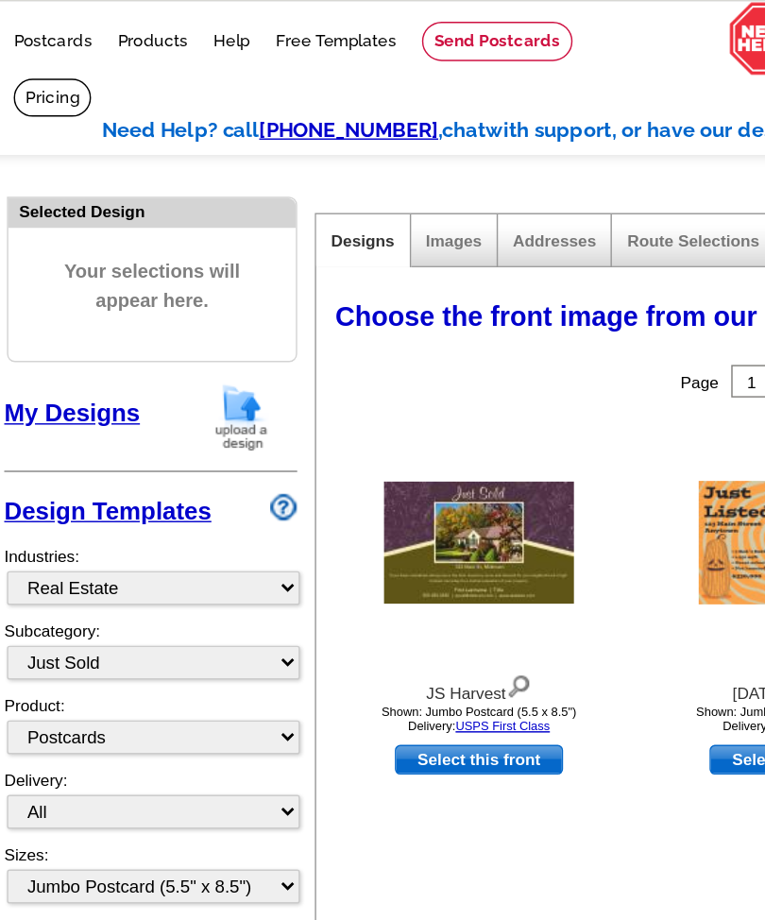
scroll to position [0, 0]
click at [197, 486] on select "All RE/MAX® Referrals Keller Williams® Berkshire Hathaway Home Services Century…" at bounding box center [111, 498] width 204 height 24
select select "785"
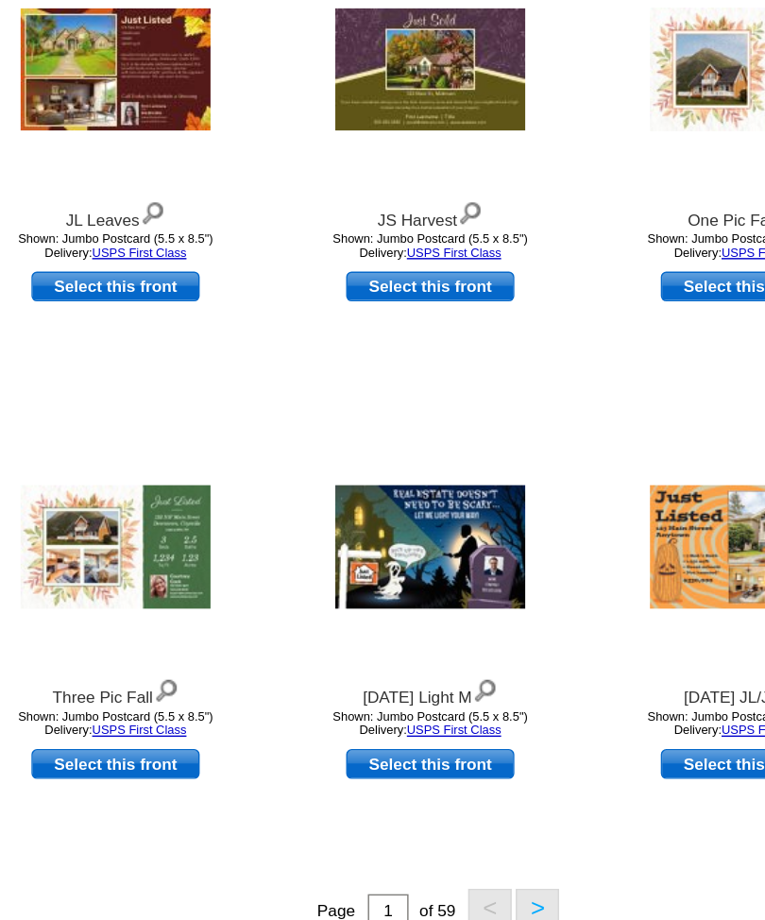
scroll to position [0, 25]
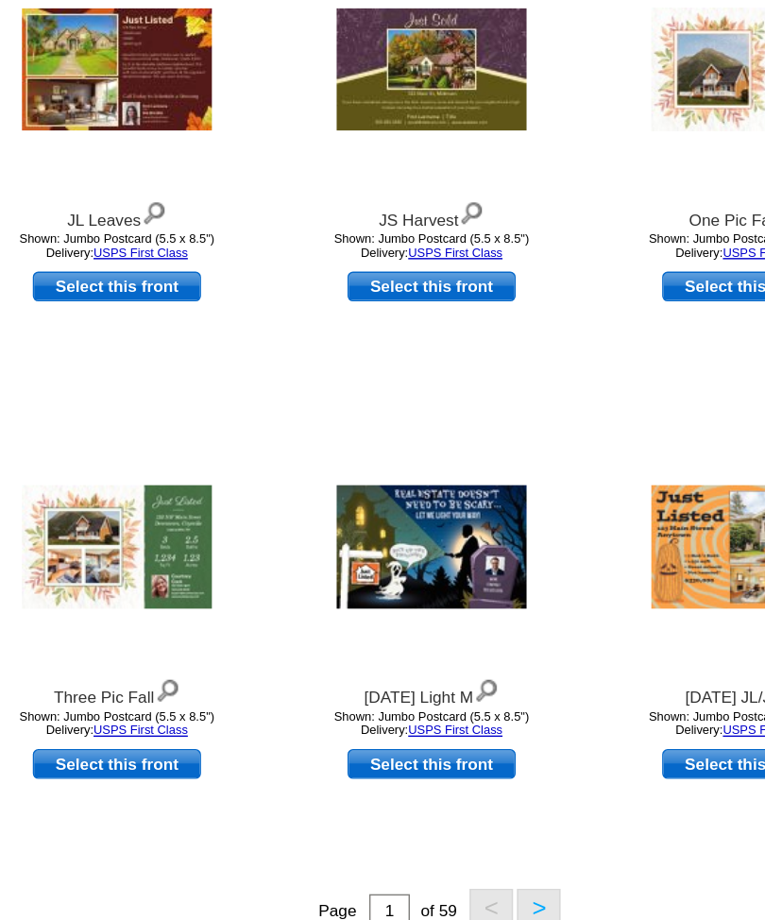
click at [474, 704] on link "Select this front" at bounding box center [532, 714] width 117 height 21
select select "back"
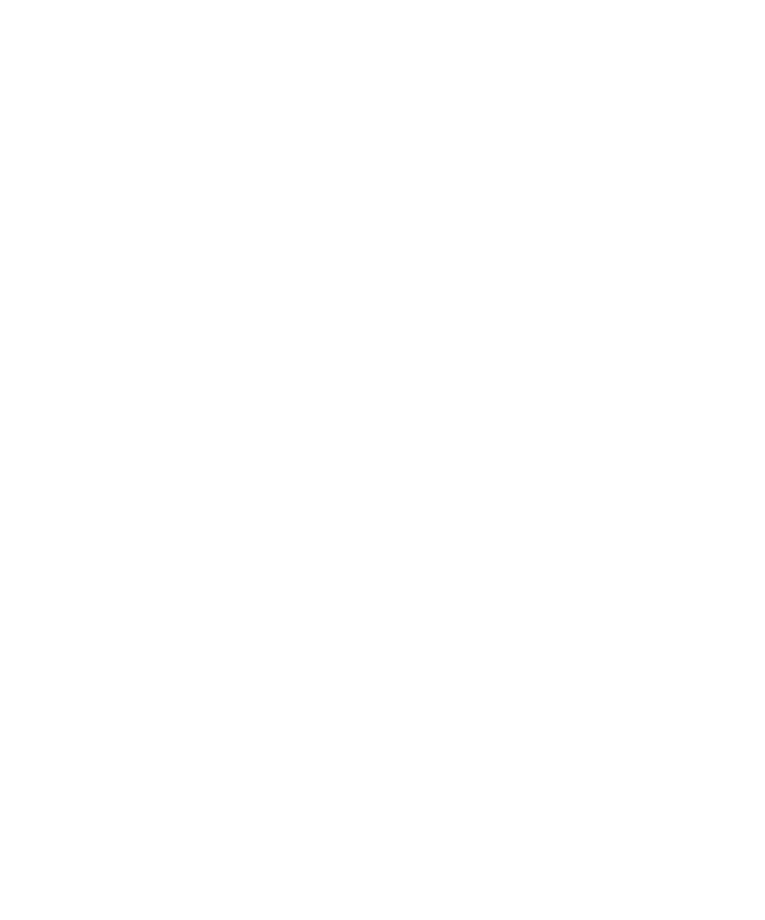
scroll to position [0, 0]
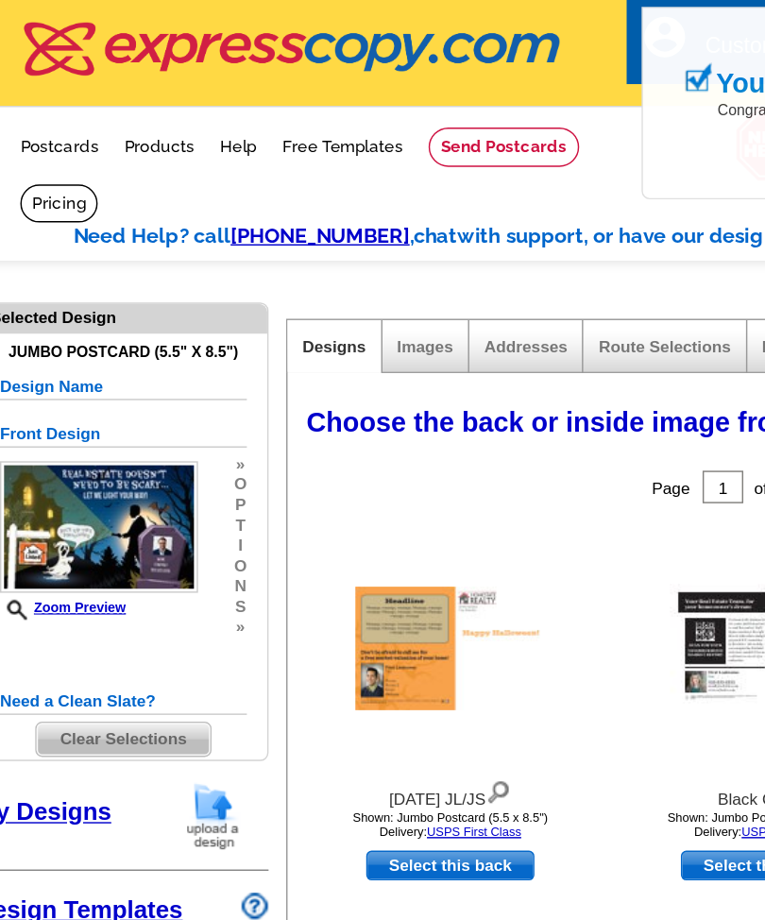
click at [67, 386] on img at bounding box center [69, 367] width 138 height 92
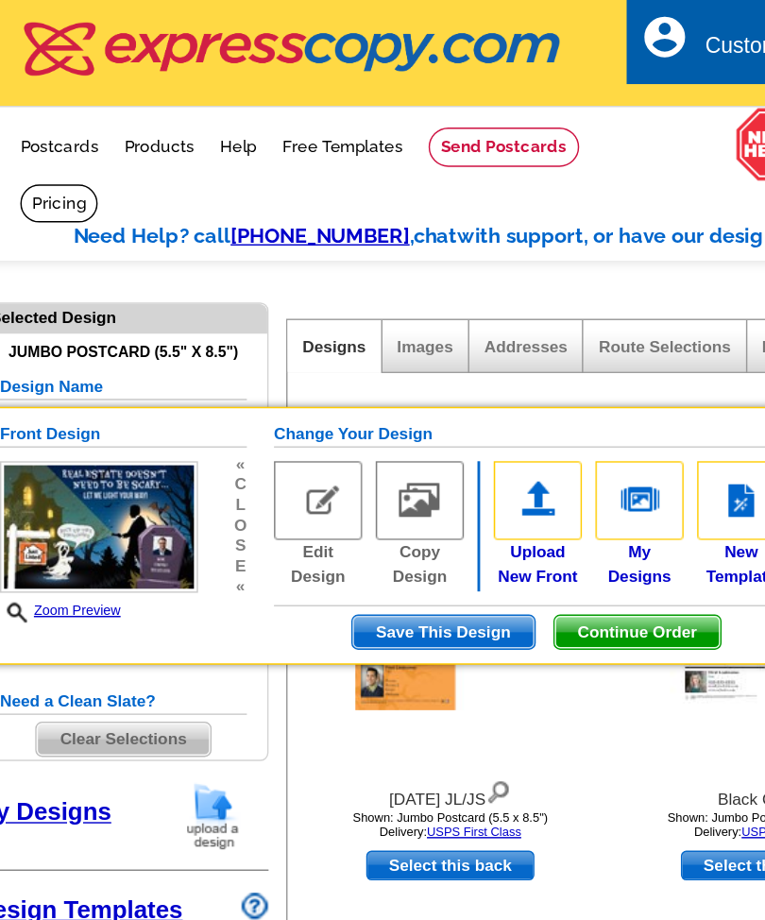
click at [117, 411] on img at bounding box center [69, 367] width 138 height 92
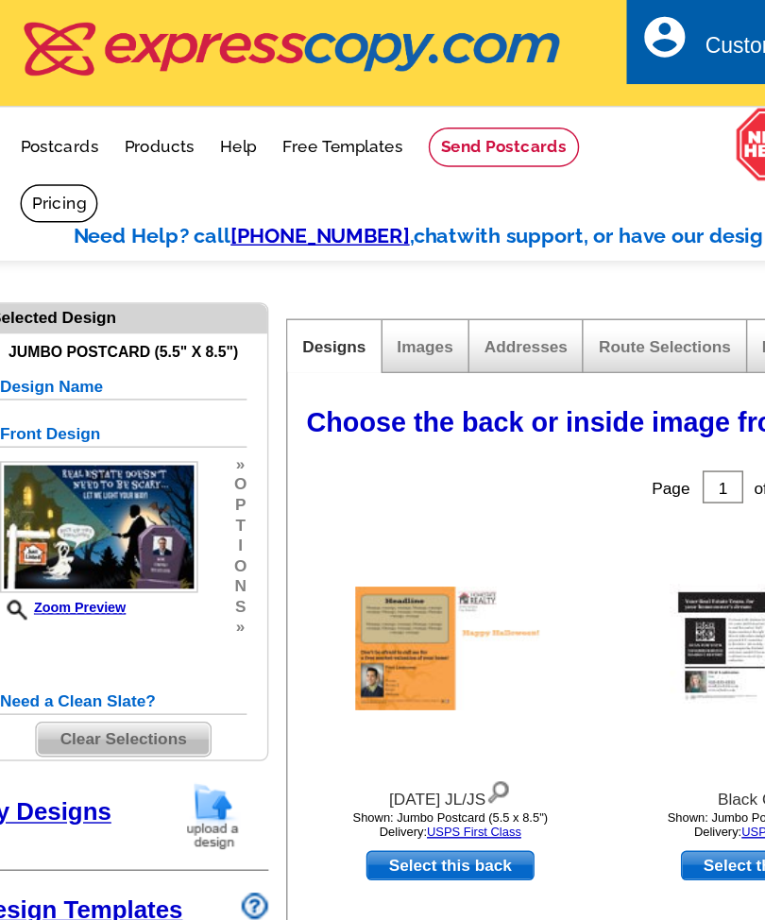
click at [84, 388] on img at bounding box center [69, 367] width 138 height 92
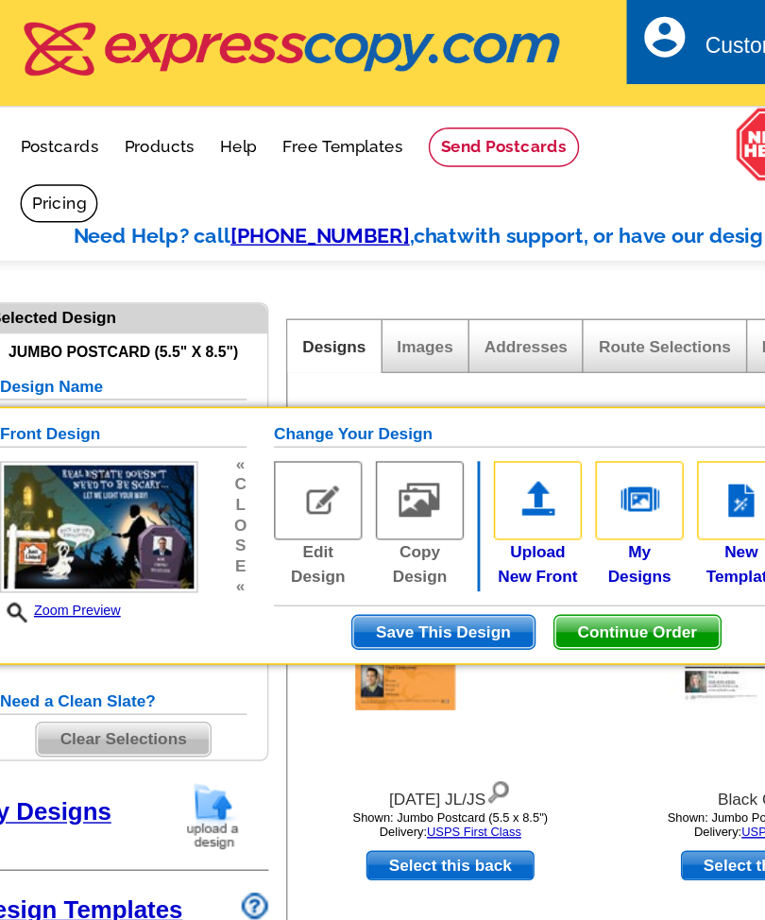
click at [226, 353] on img at bounding box center [221, 348] width 61 height 55
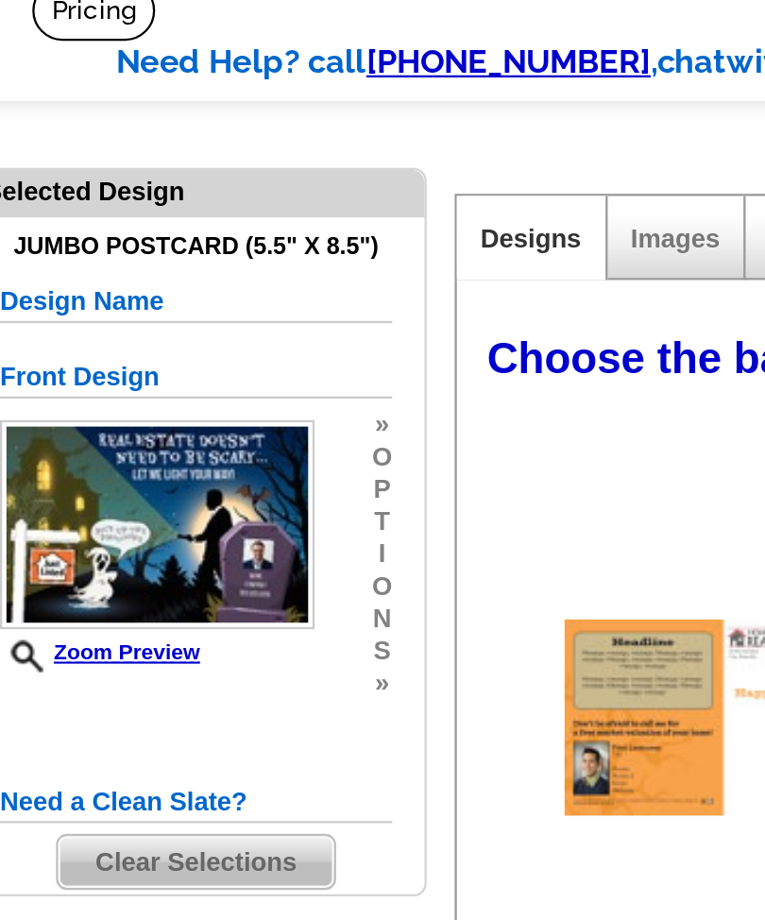
click at [166, 430] on span "»" at bounding box center [167, 437] width 8 height 14
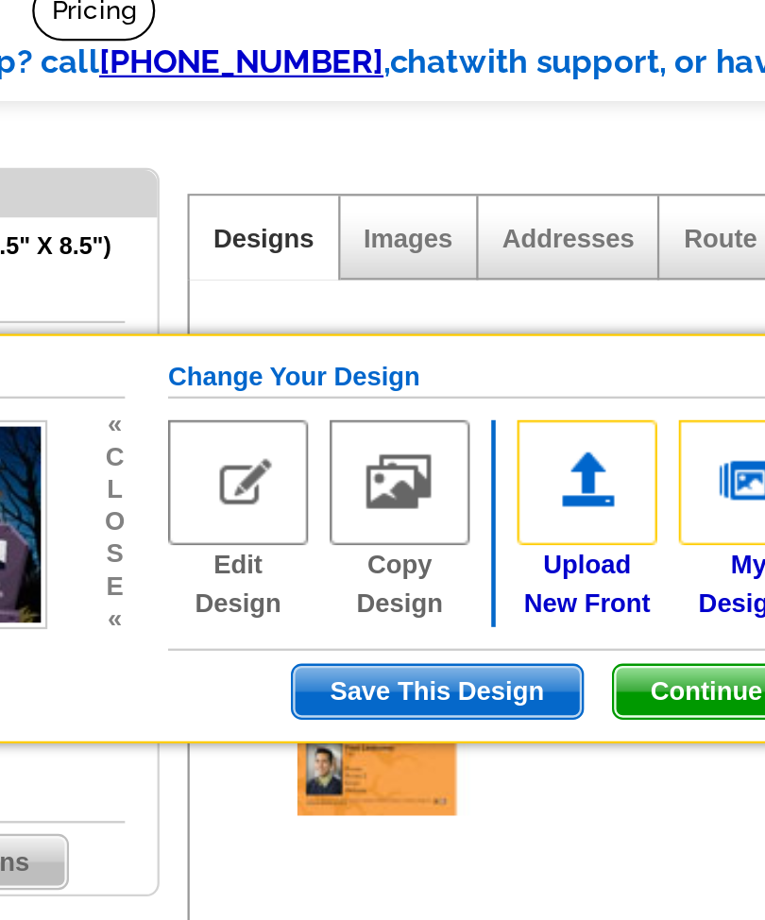
scroll to position [0, 142]
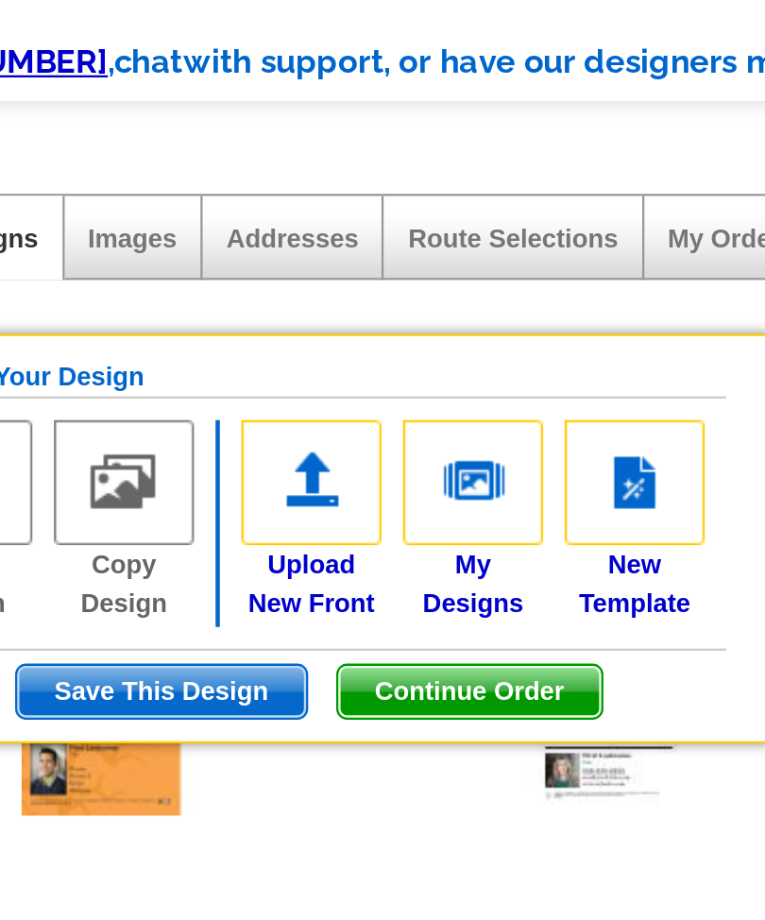
click at [297, 321] on img at bounding box center [327, 348] width 61 height 55
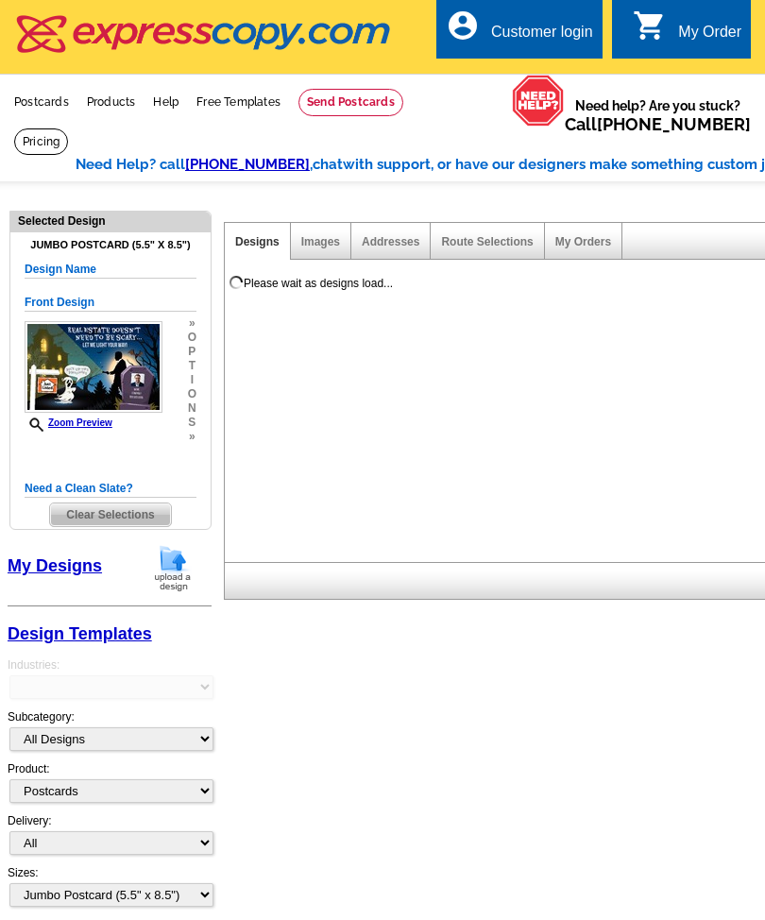
select select "1"
select select "2"
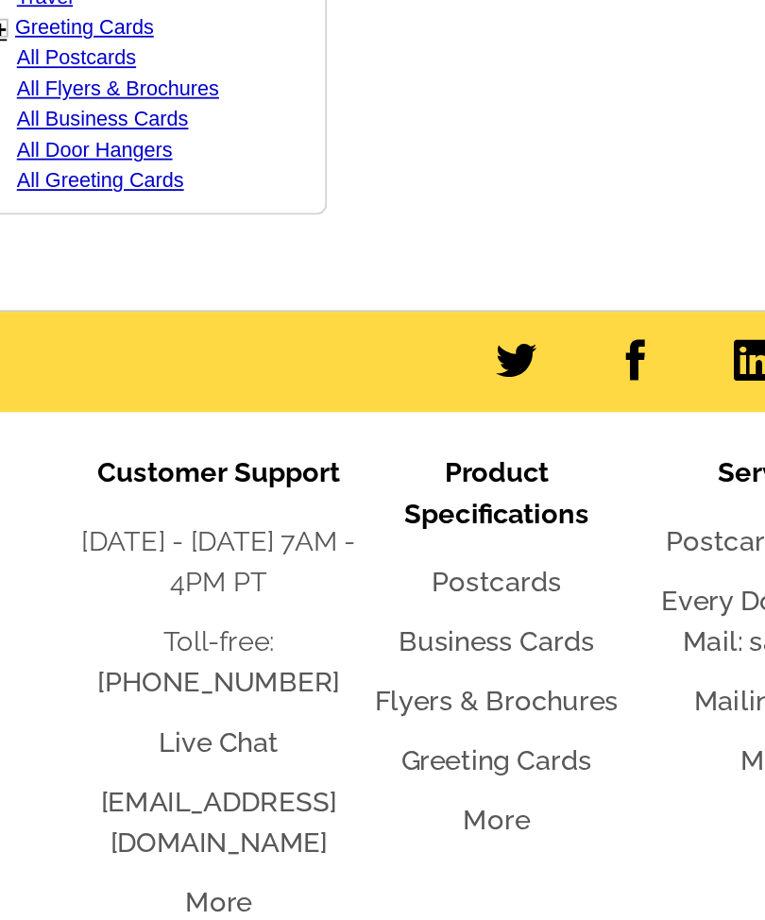
scroll to position [1119, 0]
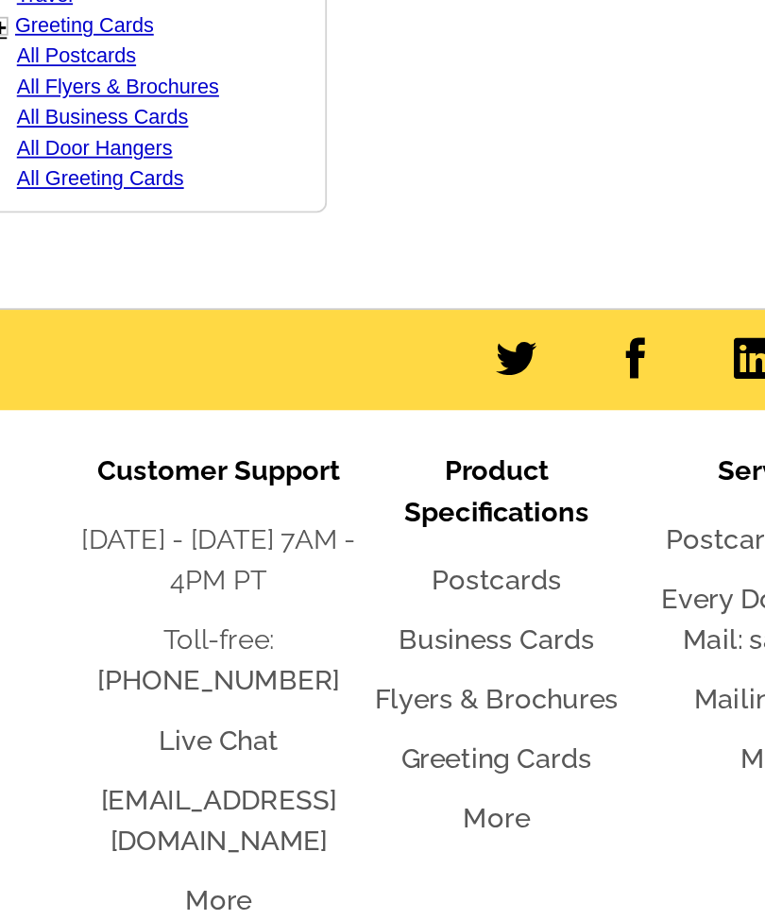
click at [275, 688] on link "Postcards" at bounding box center [306, 697] width 72 height 18
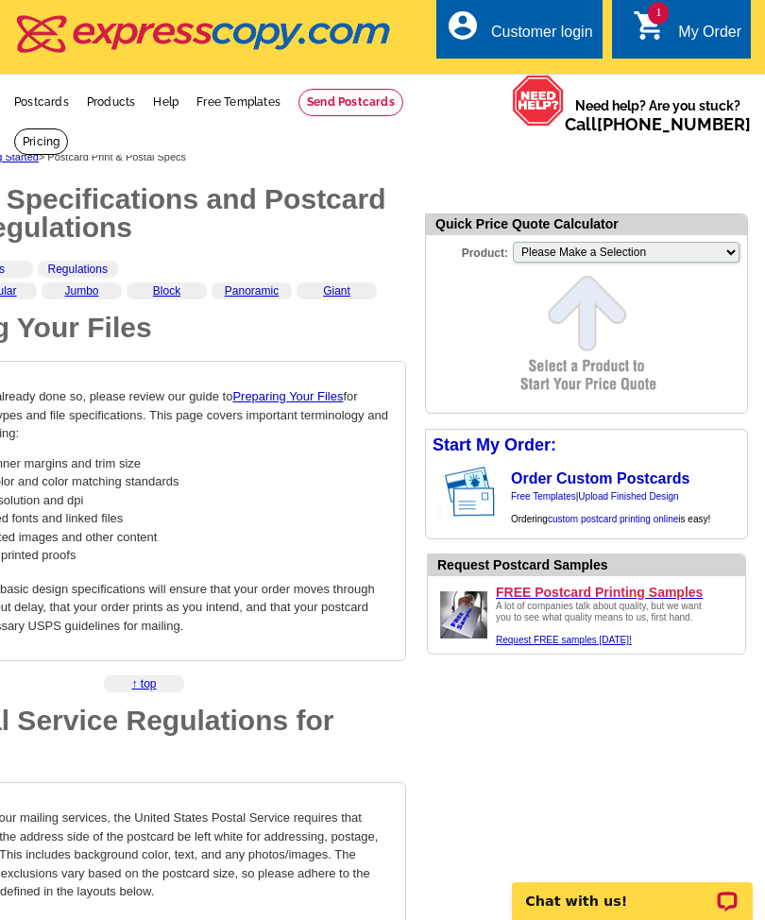
scroll to position [0, 142]
click at [679, 25] on div "My Order" at bounding box center [709, 37] width 63 height 26
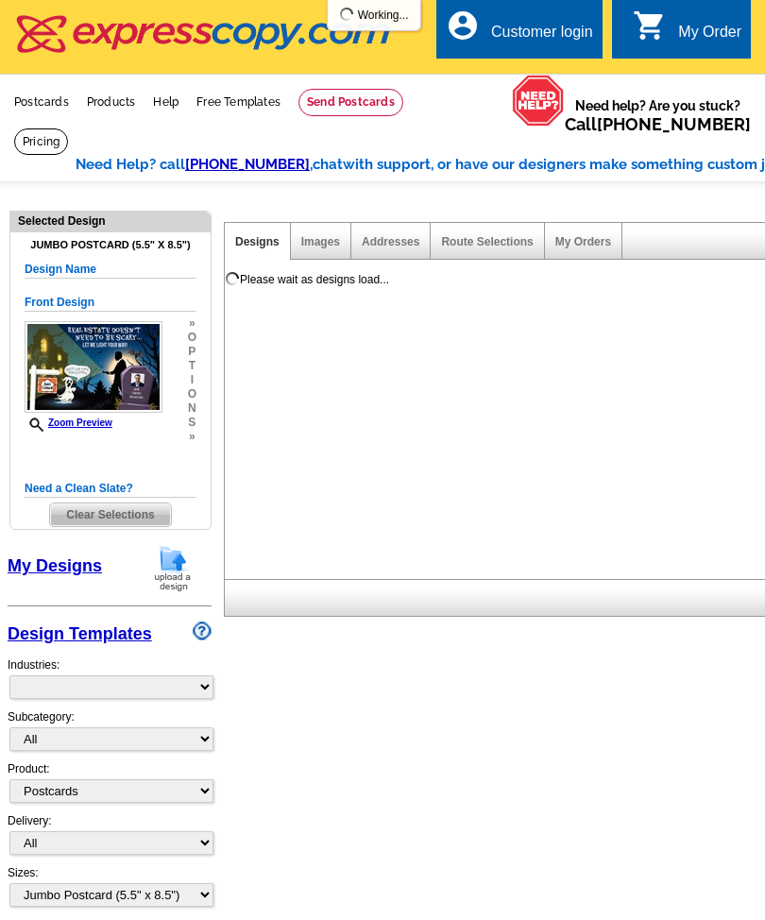
select select "1"
select select "2"
select select "back"
select select "785"
